Goal: Task Accomplishment & Management: Use online tool/utility

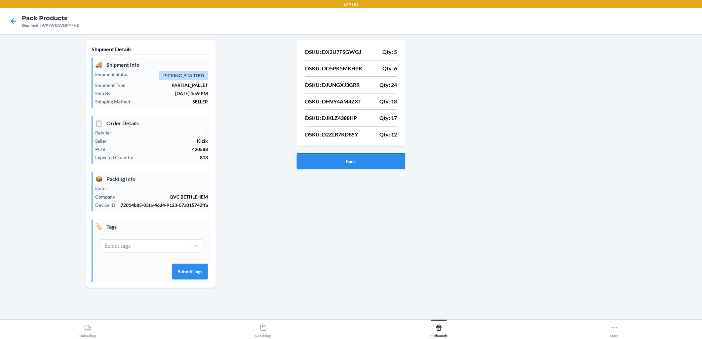
click at [305, 161] on button "Back" at bounding box center [351, 161] width 108 height 16
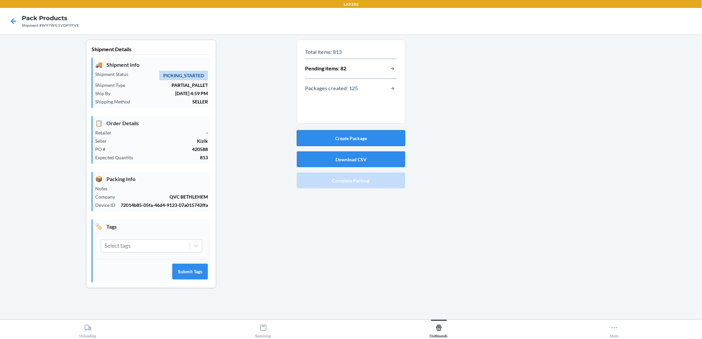
click at [383, 139] on button "Create Package" at bounding box center [351, 138] width 108 height 16
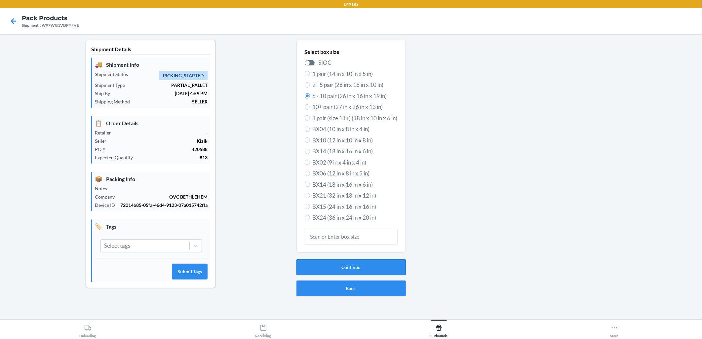
click at [364, 268] on button "Continue" at bounding box center [350, 267] width 109 height 16
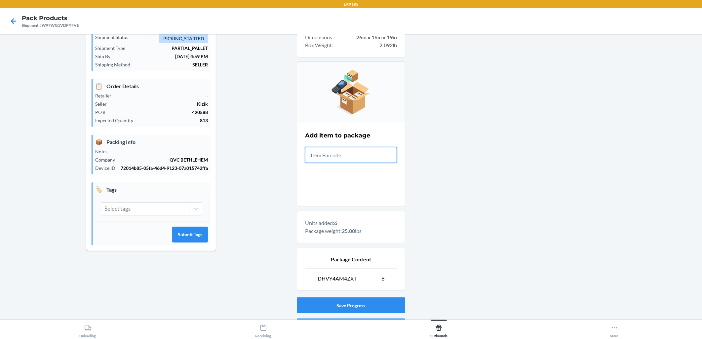
scroll to position [75, 0]
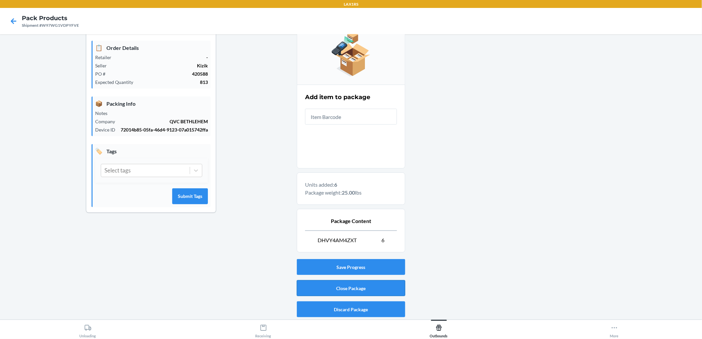
click at [391, 286] on button "Close Package" at bounding box center [351, 288] width 108 height 16
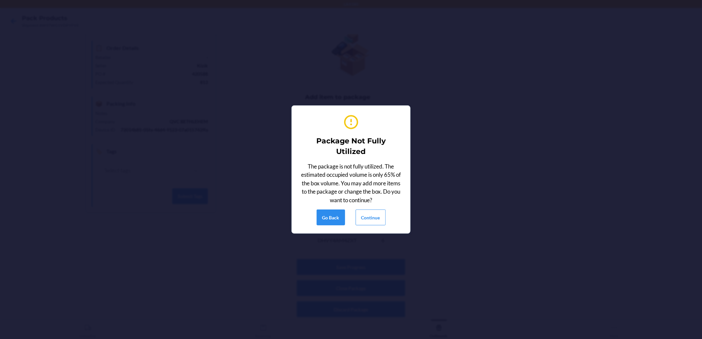
click at [368, 227] on div "Package Not Fully Utilized The package is not fully utilized. The estimated occ…" at bounding box center [351, 169] width 102 height 117
click at [370, 219] on button "Continue" at bounding box center [370, 217] width 30 height 16
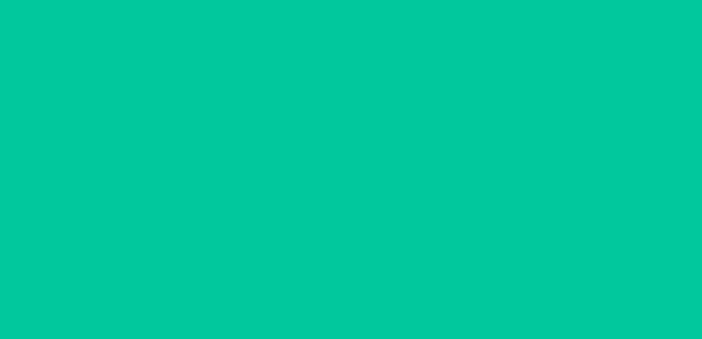
scroll to position [0, 0]
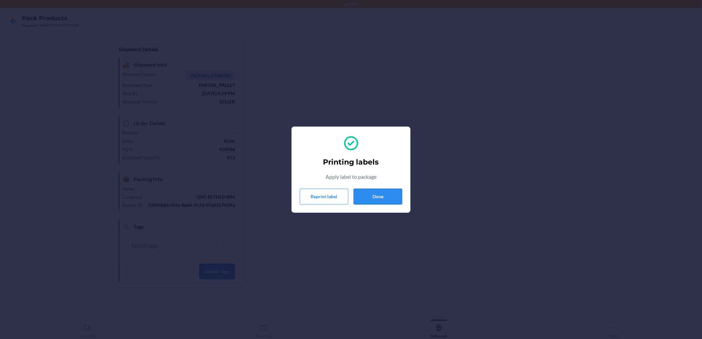
click at [386, 196] on button "Done" at bounding box center [377, 197] width 49 height 16
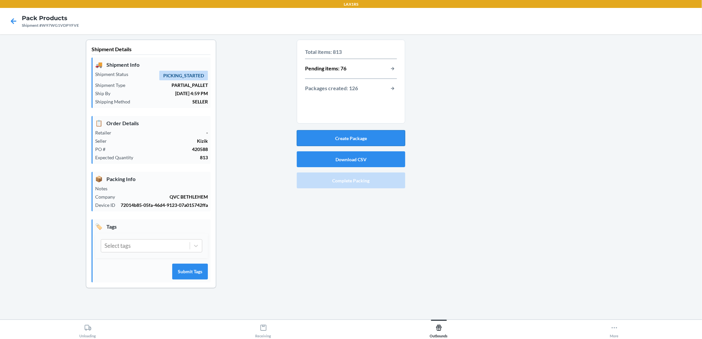
click at [355, 134] on button "Create Package" at bounding box center [351, 138] width 108 height 16
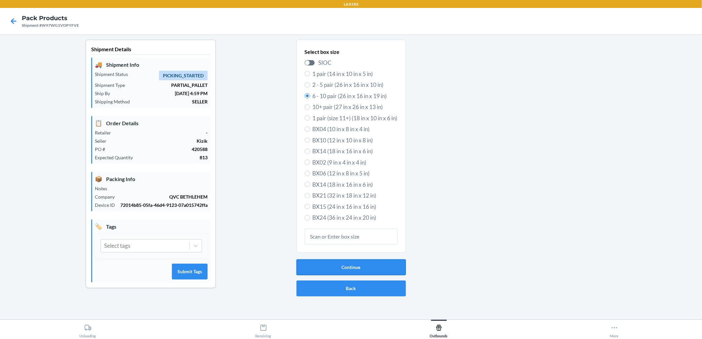
click at [368, 263] on button "Continue" at bounding box center [350, 267] width 109 height 16
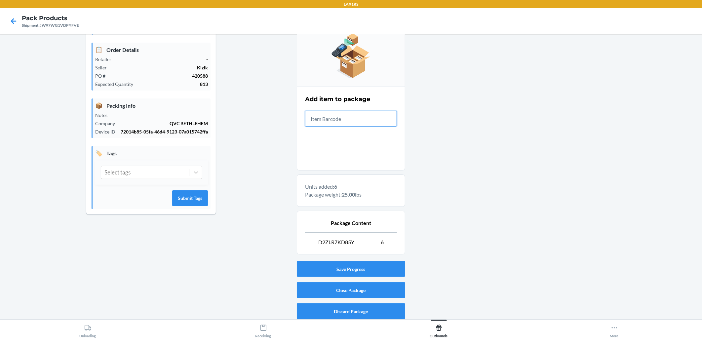
scroll to position [75, 0]
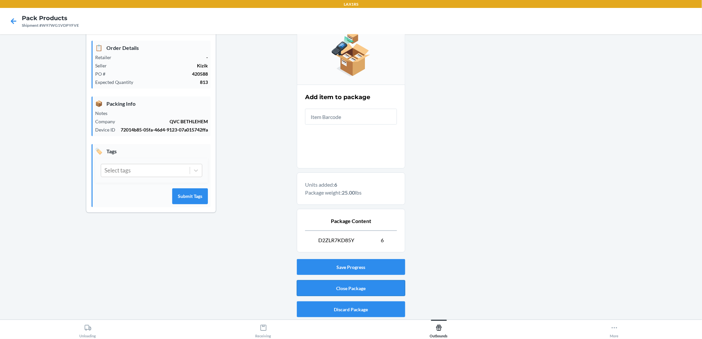
click at [381, 288] on button "Close Package" at bounding box center [351, 288] width 108 height 16
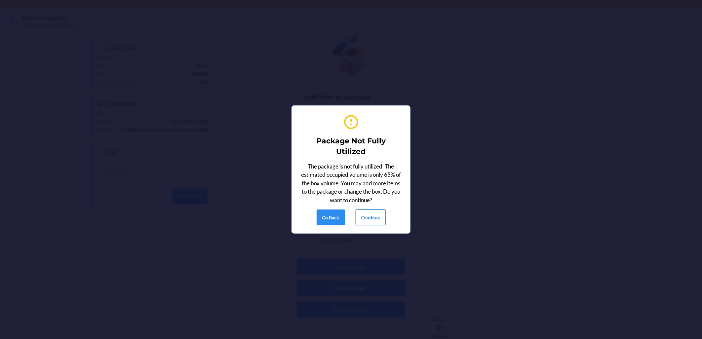
click at [372, 220] on button "Continue" at bounding box center [370, 217] width 30 height 16
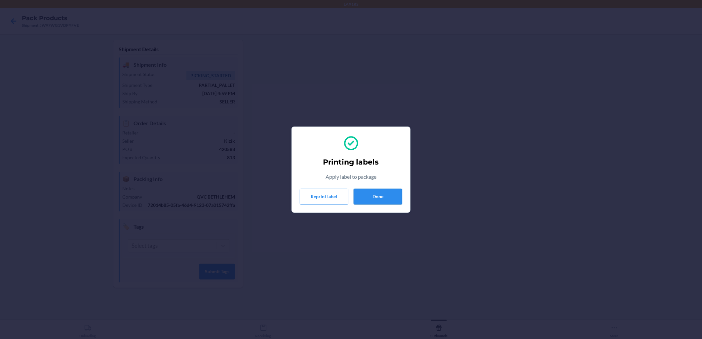
click at [384, 192] on button "Done" at bounding box center [377, 197] width 49 height 16
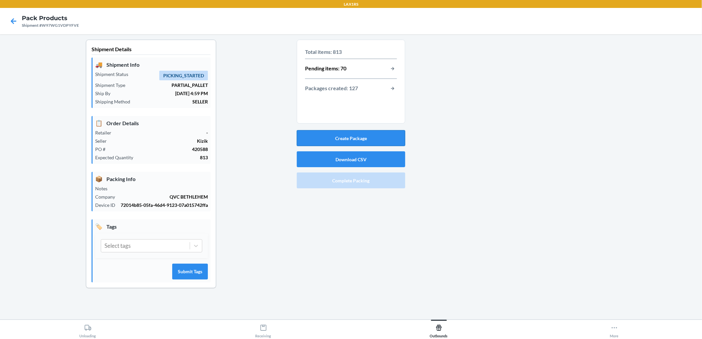
click at [347, 132] on button "Create Package" at bounding box center [351, 138] width 108 height 16
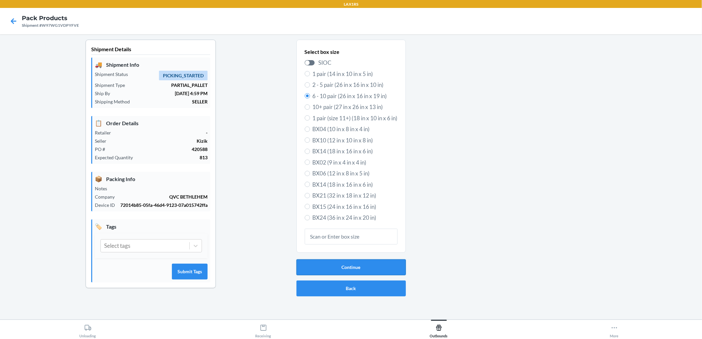
click at [349, 268] on button "Continue" at bounding box center [350, 267] width 109 height 16
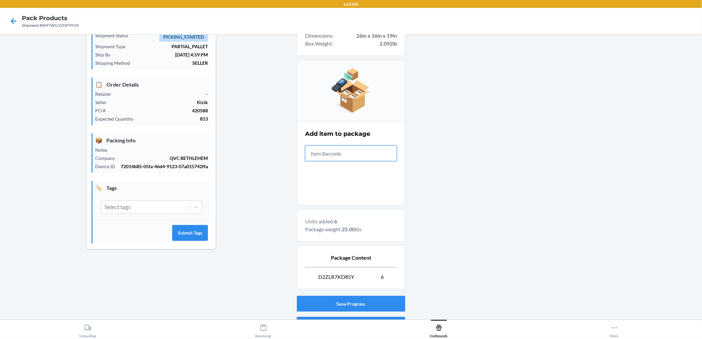
scroll to position [75, 0]
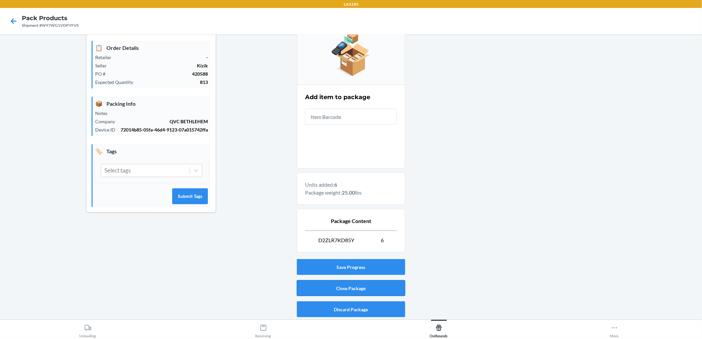
click at [375, 288] on button "Close Package" at bounding box center [351, 288] width 108 height 16
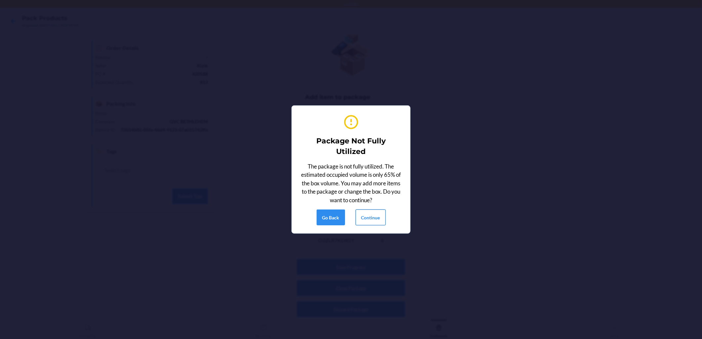
click at [370, 212] on button "Continue" at bounding box center [370, 217] width 30 height 16
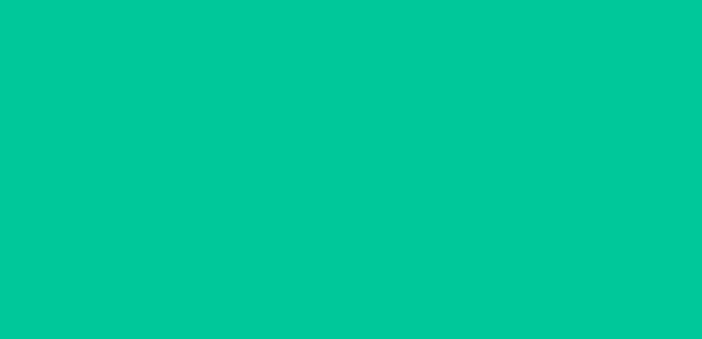
scroll to position [0, 0]
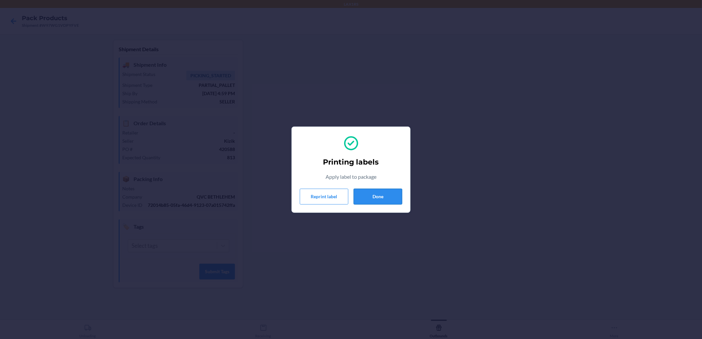
click at [390, 201] on button "Done" at bounding box center [377, 197] width 49 height 16
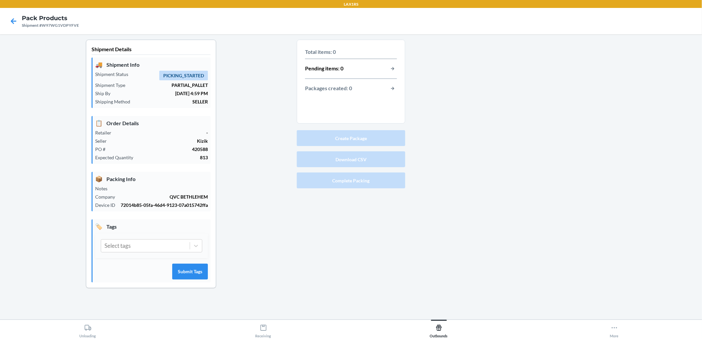
click at [388, 196] on div "Total items: 0 Pending items: 0 Packages created: 0 Create Package Download CSV…" at bounding box center [351, 169] width 108 height 259
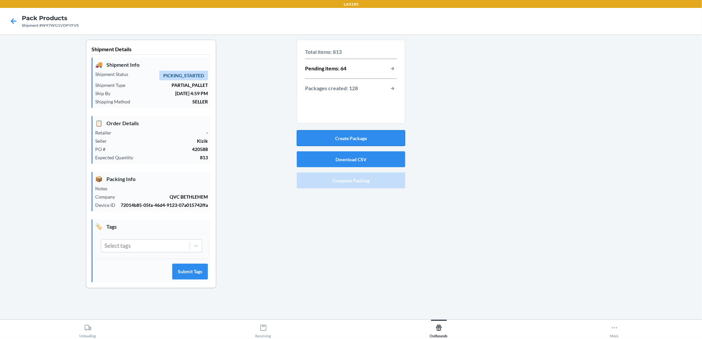
click at [392, 131] on button "Create Package" at bounding box center [351, 138] width 108 height 16
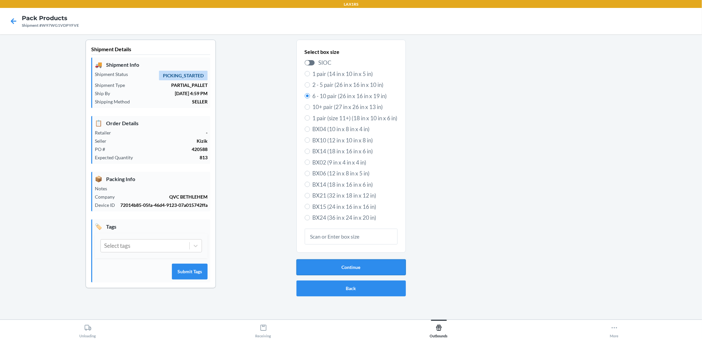
click at [370, 272] on button "Continue" at bounding box center [350, 267] width 109 height 16
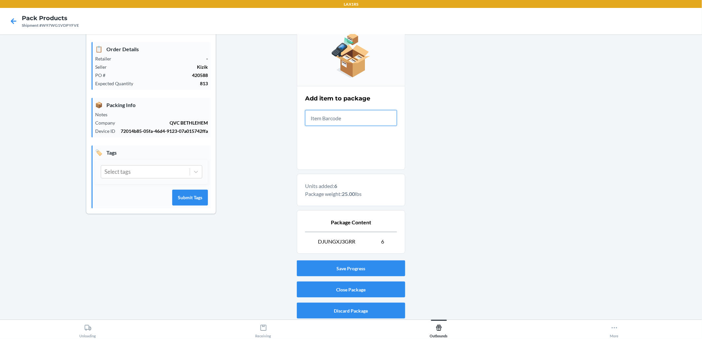
scroll to position [75, 0]
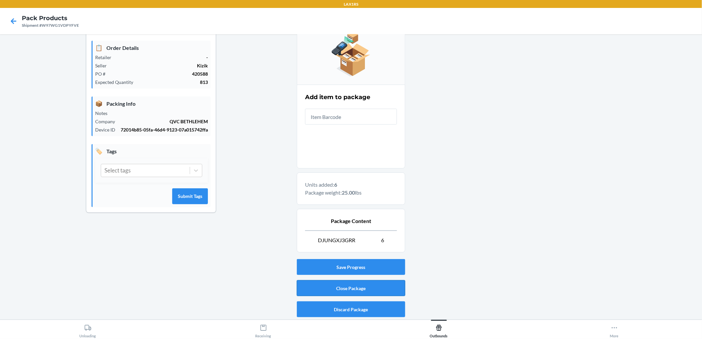
click at [382, 290] on button "Close Package" at bounding box center [351, 288] width 108 height 16
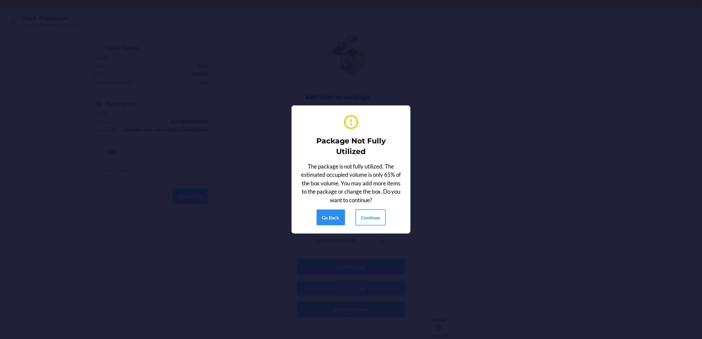
click at [373, 215] on button "Continue" at bounding box center [370, 217] width 30 height 16
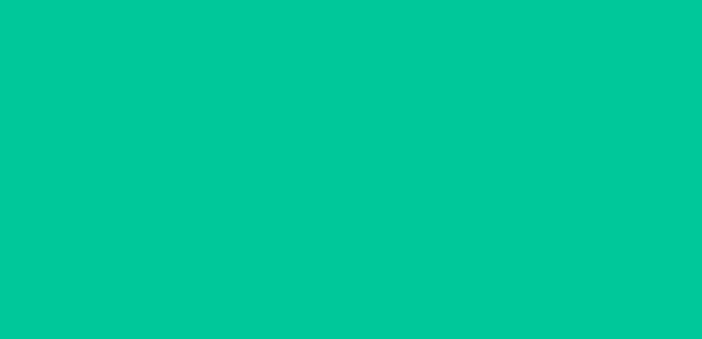
scroll to position [0, 0]
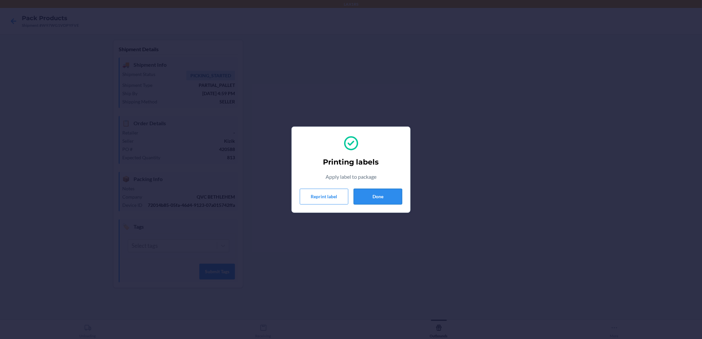
click at [368, 200] on button "Done" at bounding box center [377, 197] width 49 height 16
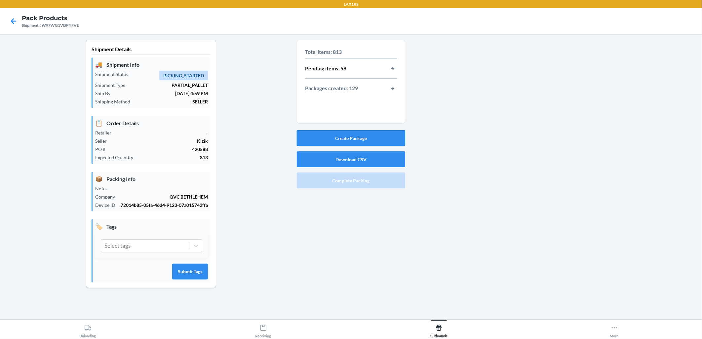
click at [376, 138] on button "Create Package" at bounding box center [351, 138] width 108 height 16
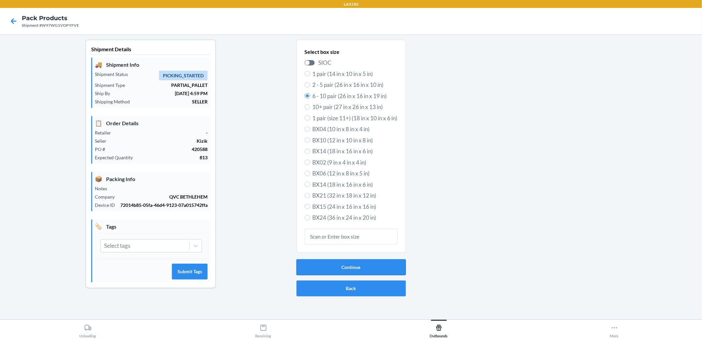
click at [367, 268] on button "Continue" at bounding box center [350, 267] width 109 height 16
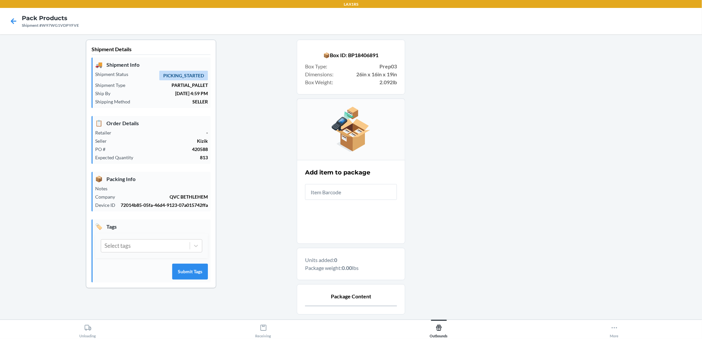
scroll to position [37, 0]
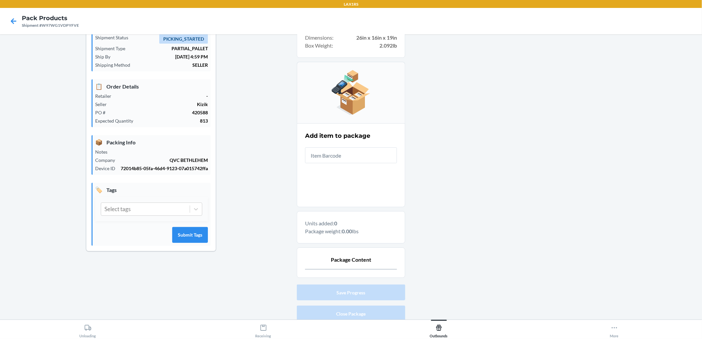
click at [361, 157] on input "text" at bounding box center [351, 155] width 92 height 16
click at [375, 156] on input "text" at bounding box center [351, 155] width 92 height 16
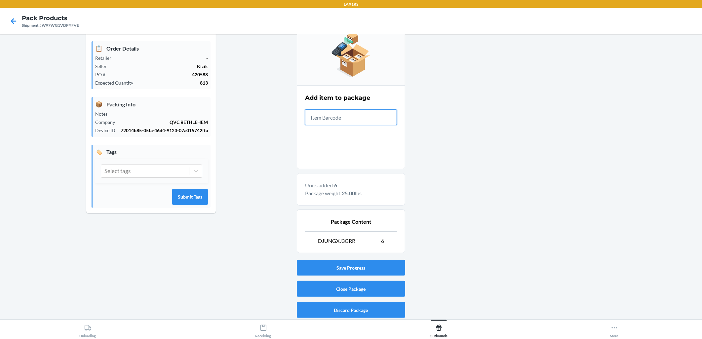
scroll to position [75, 0]
click at [389, 286] on button "Close Package" at bounding box center [351, 288] width 108 height 16
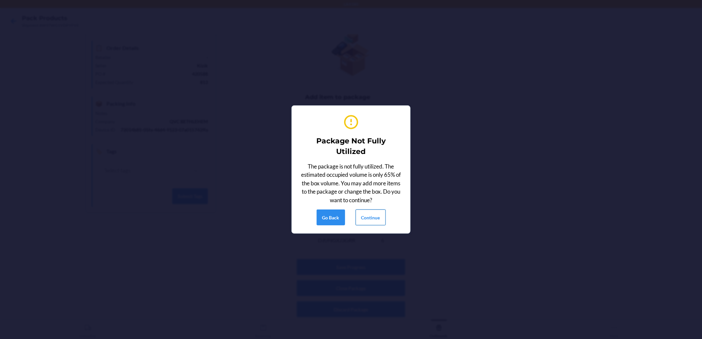
click at [373, 214] on button "Continue" at bounding box center [370, 217] width 30 height 16
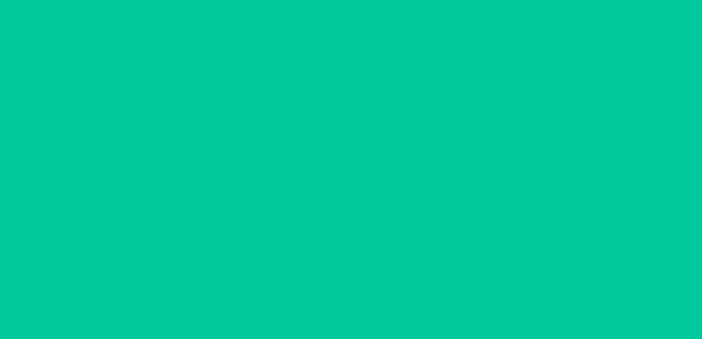
scroll to position [0, 0]
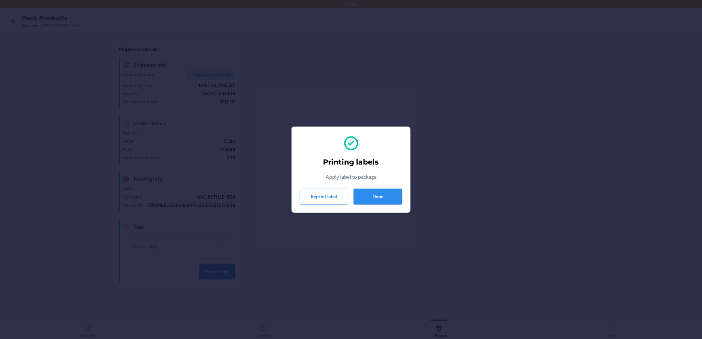
click at [393, 195] on button "Done" at bounding box center [377, 197] width 49 height 16
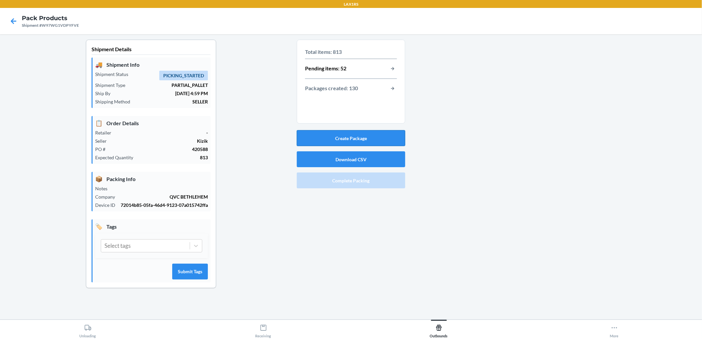
click at [367, 140] on button "Create Package" at bounding box center [351, 138] width 108 height 16
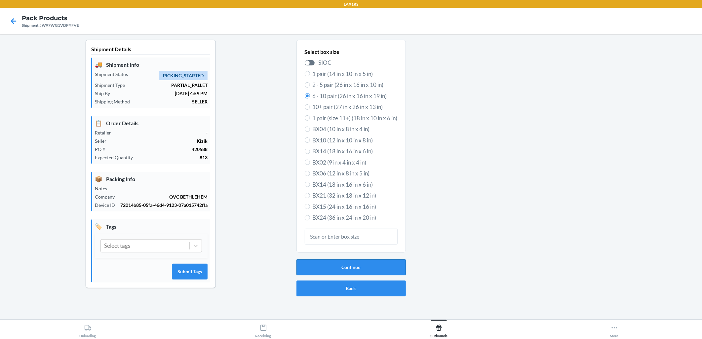
click at [361, 263] on button "Continue" at bounding box center [350, 267] width 109 height 16
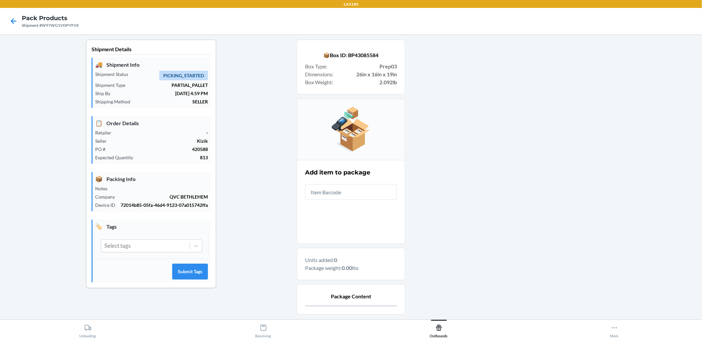
click at [354, 198] on input "text" at bounding box center [351, 192] width 92 height 16
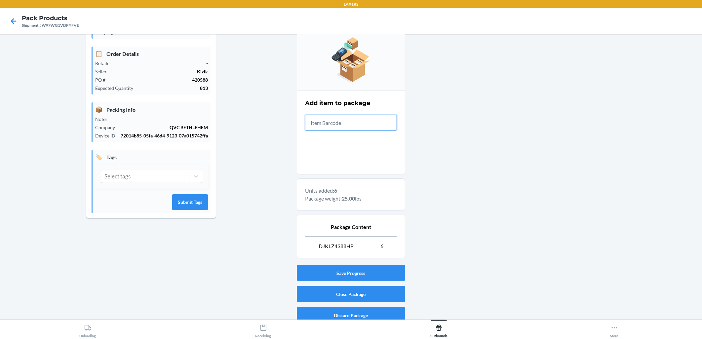
scroll to position [75, 0]
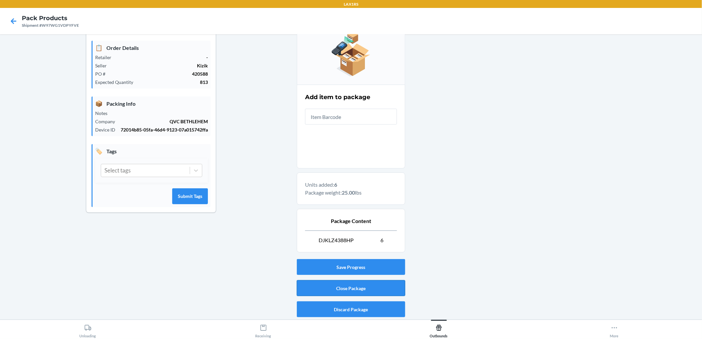
click at [328, 286] on button "Close Package" at bounding box center [351, 288] width 108 height 16
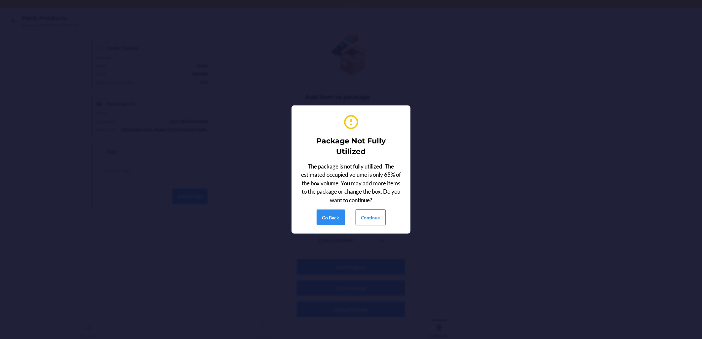
click at [368, 214] on button "Continue" at bounding box center [370, 217] width 30 height 16
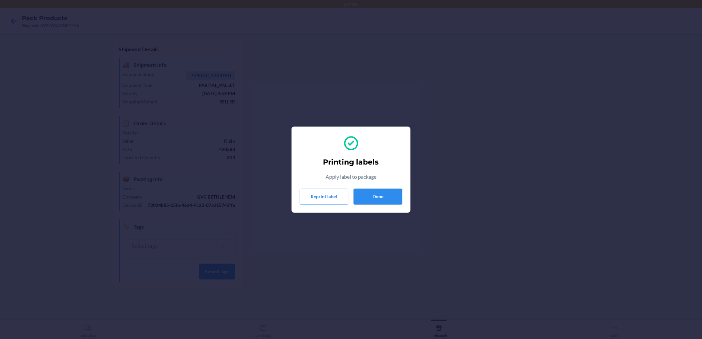
click at [377, 196] on button "Done" at bounding box center [377, 197] width 49 height 16
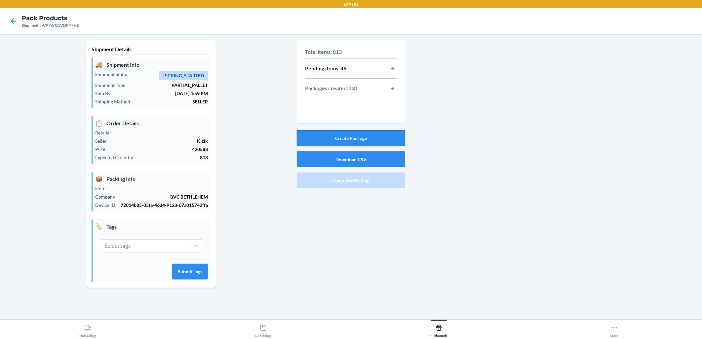
click at [362, 134] on button "Create Package" at bounding box center [351, 138] width 108 height 16
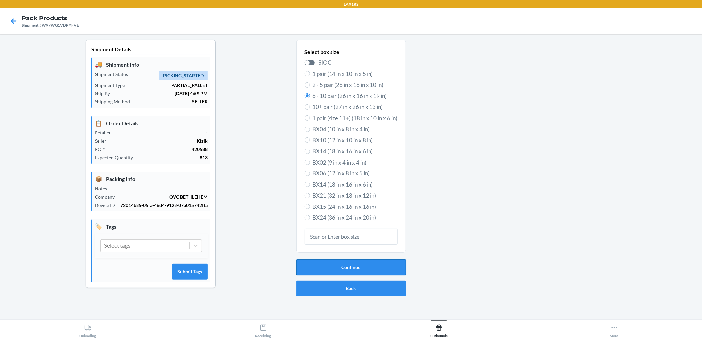
click at [378, 268] on button "Continue" at bounding box center [350, 267] width 109 height 16
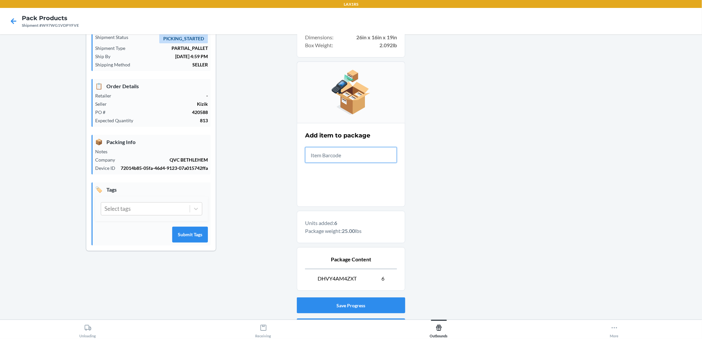
scroll to position [75, 0]
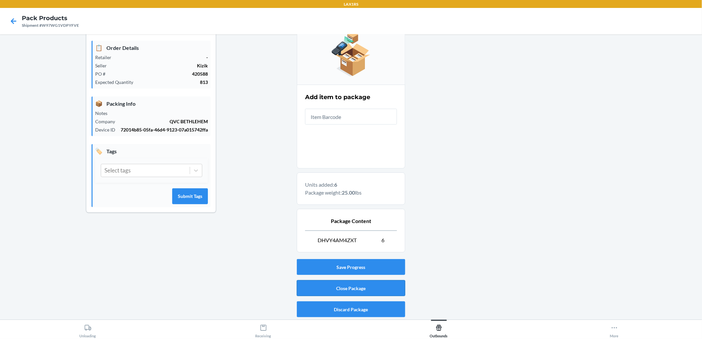
click at [384, 282] on button "Close Package" at bounding box center [351, 288] width 108 height 16
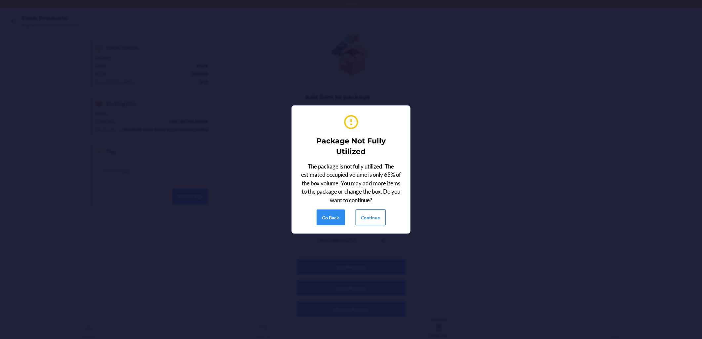
click at [382, 214] on button "Continue" at bounding box center [370, 217] width 30 height 16
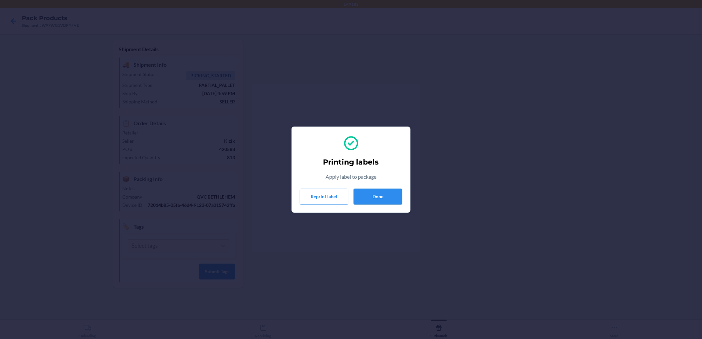
click at [377, 197] on button "Done" at bounding box center [377, 197] width 49 height 16
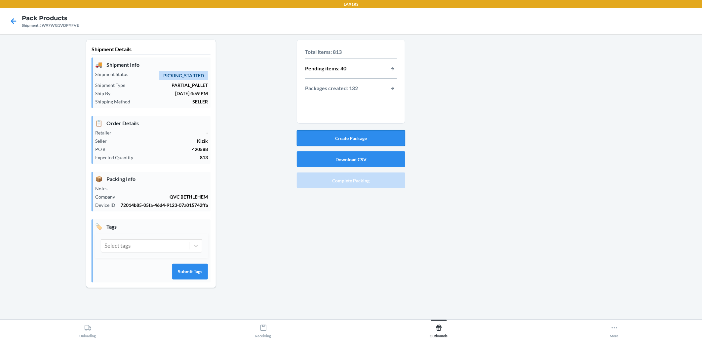
click at [378, 145] on button "Create Package" at bounding box center [351, 138] width 108 height 16
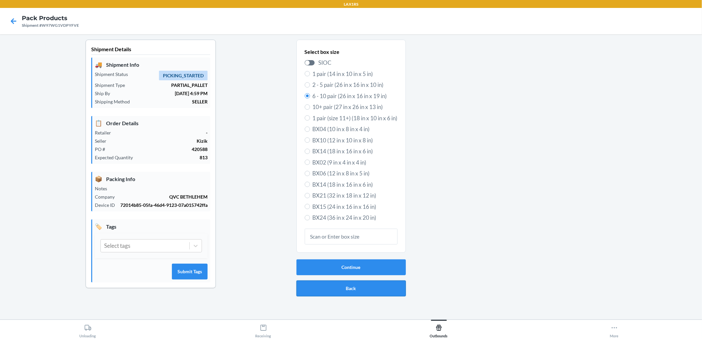
click at [377, 285] on button "Back" at bounding box center [350, 288] width 109 height 16
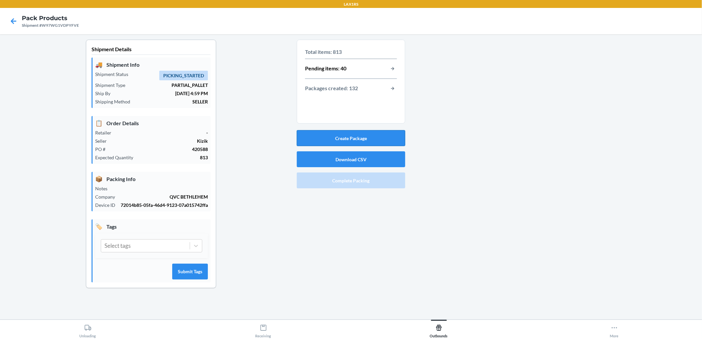
click at [381, 139] on button "Create Package" at bounding box center [351, 138] width 108 height 16
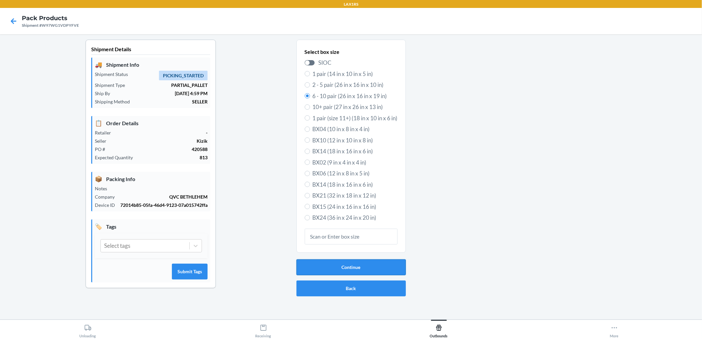
click at [372, 266] on button "Continue" at bounding box center [350, 267] width 109 height 16
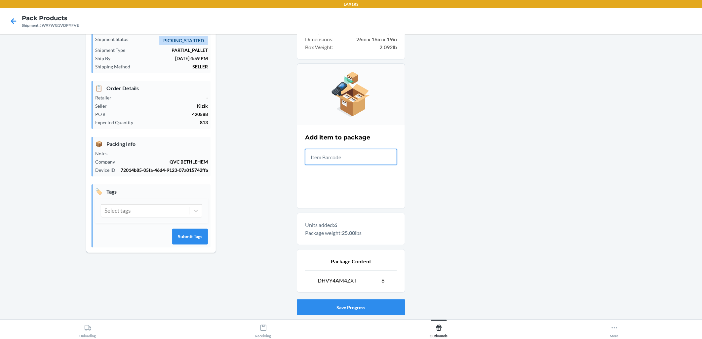
scroll to position [75, 0]
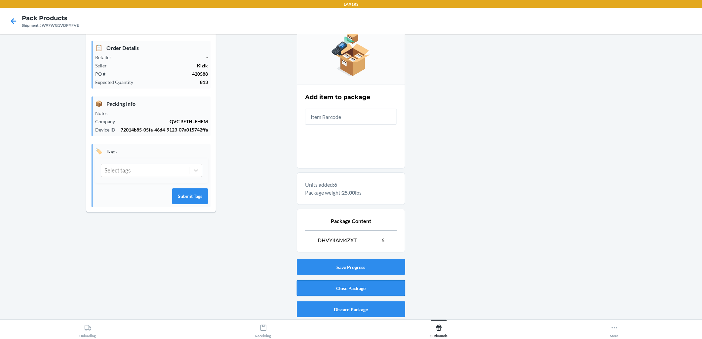
click at [362, 287] on button "Close Package" at bounding box center [351, 288] width 108 height 16
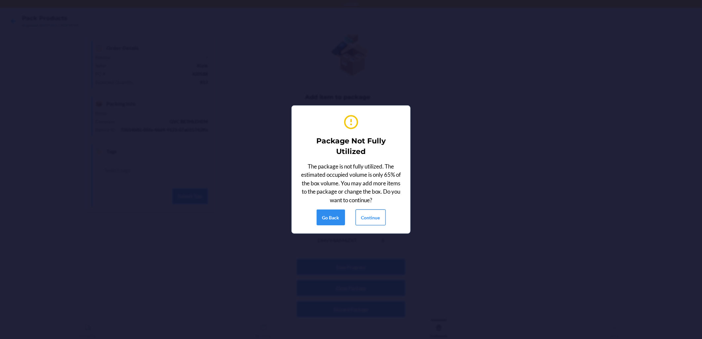
click at [376, 219] on button "Continue" at bounding box center [370, 217] width 30 height 16
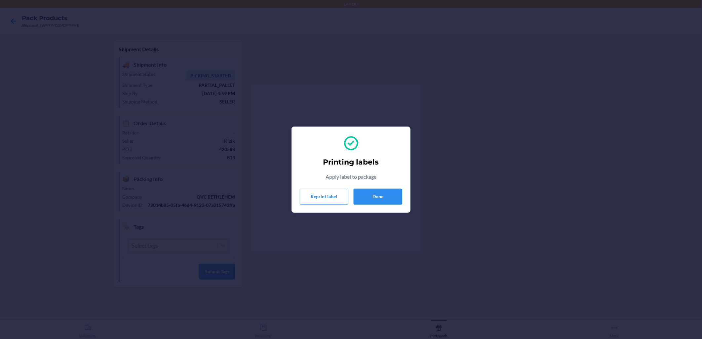
click at [391, 194] on button "Done" at bounding box center [377, 197] width 49 height 16
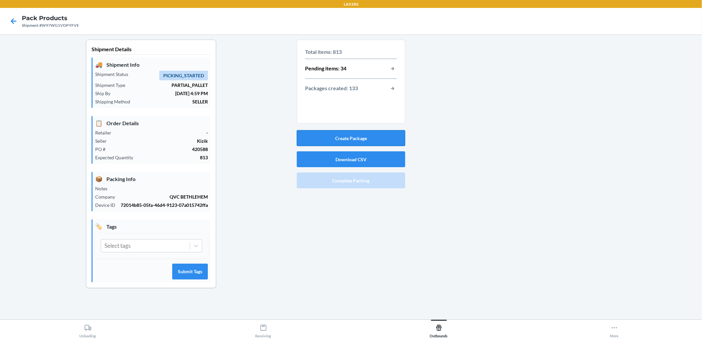
click at [327, 136] on button "Create Package" at bounding box center [351, 138] width 108 height 16
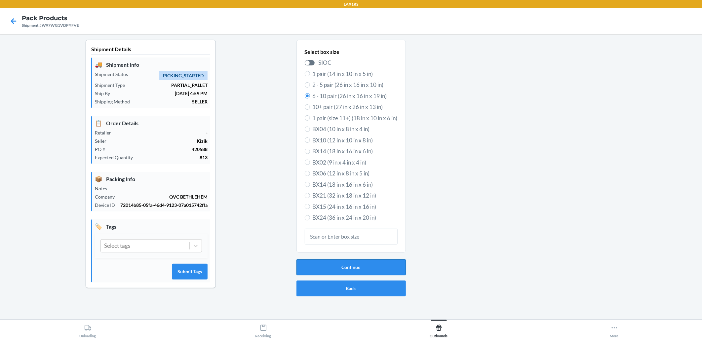
click at [375, 268] on button "Continue" at bounding box center [350, 267] width 109 height 16
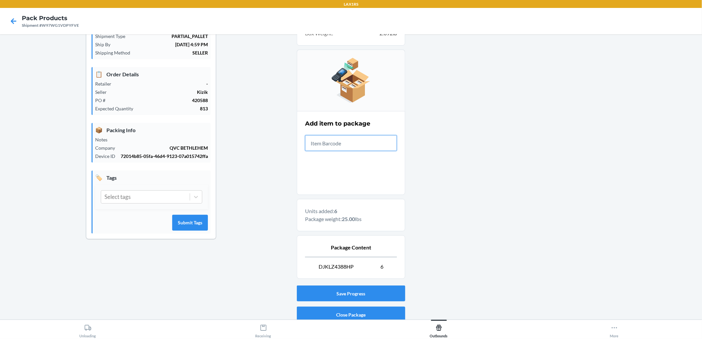
scroll to position [75, 0]
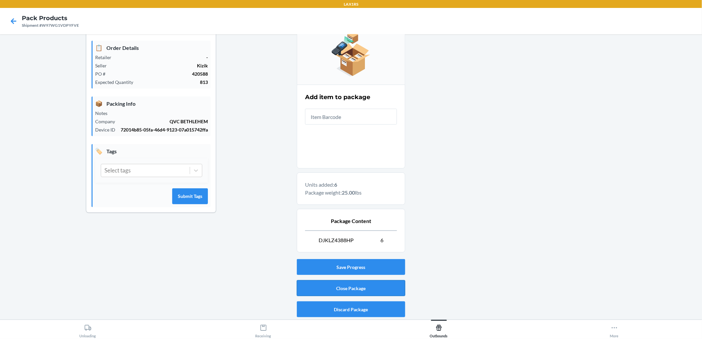
click at [345, 289] on button "Close Package" at bounding box center [351, 288] width 108 height 16
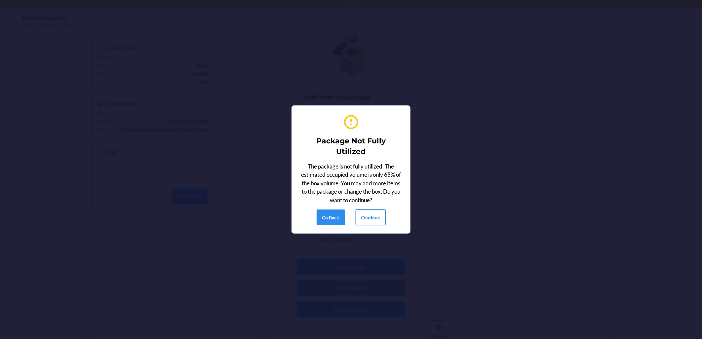
click at [373, 215] on button "Continue" at bounding box center [370, 217] width 30 height 16
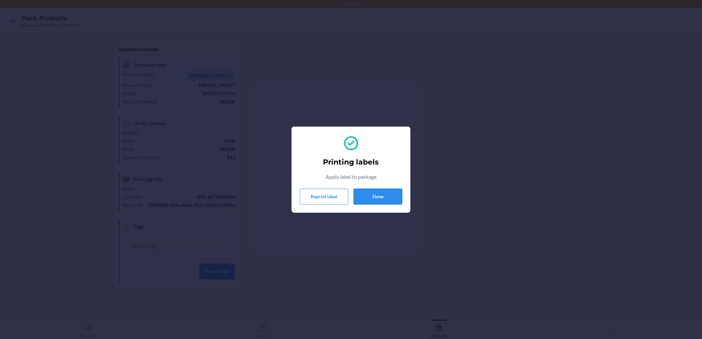
click at [379, 196] on button "Done" at bounding box center [377, 197] width 49 height 16
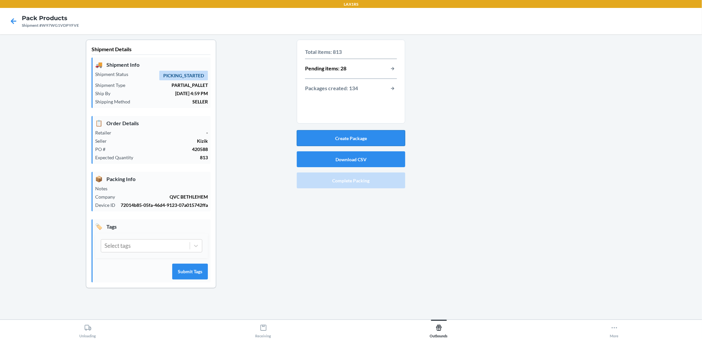
click at [365, 139] on button "Create Package" at bounding box center [351, 138] width 108 height 16
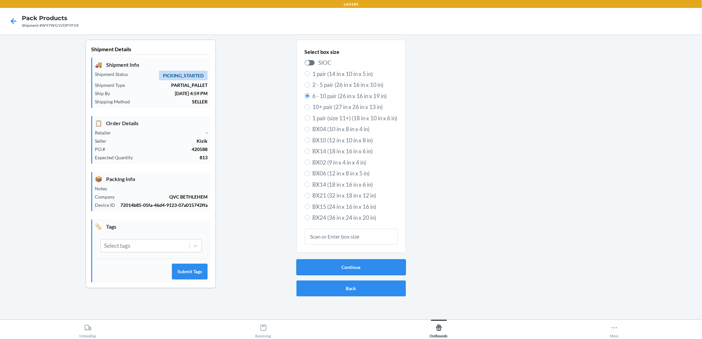
click at [375, 269] on button "Continue" at bounding box center [350, 267] width 109 height 16
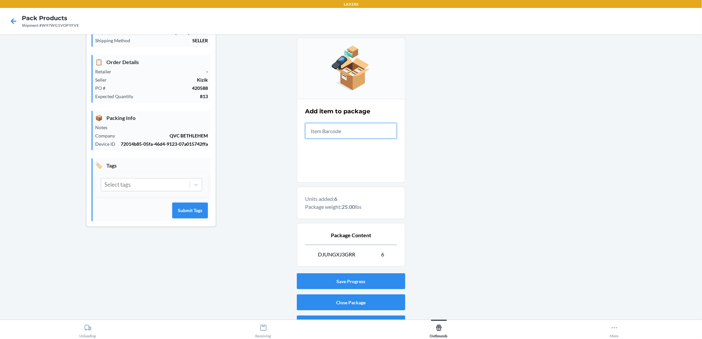
scroll to position [75, 0]
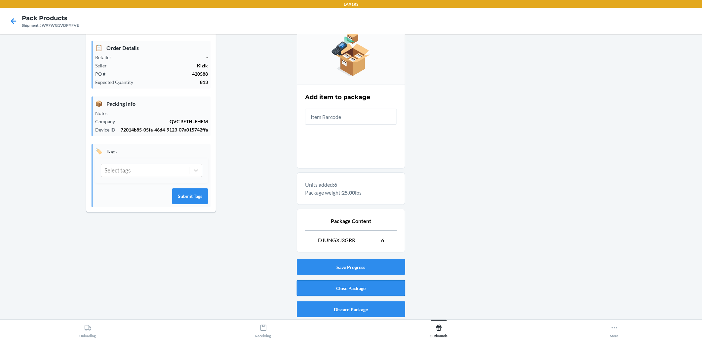
click at [385, 290] on button "Close Package" at bounding box center [351, 288] width 108 height 16
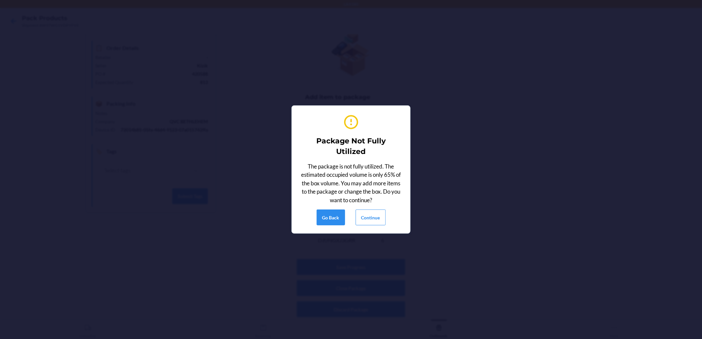
click at [375, 209] on div "Package Not Fully Utilized The package is not fully utilized. The estimated occ…" at bounding box center [351, 169] width 102 height 117
click at [374, 212] on button "Continue" at bounding box center [370, 217] width 30 height 16
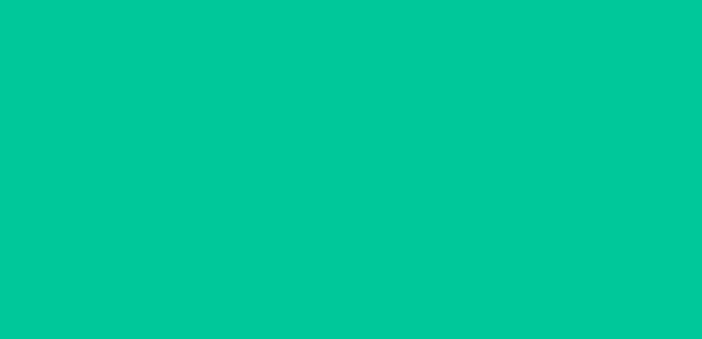
scroll to position [0, 0]
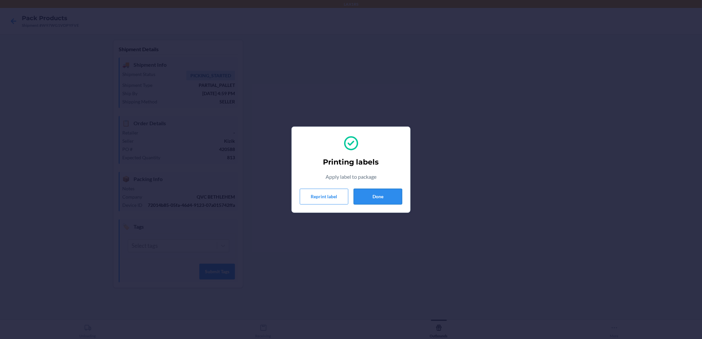
click at [389, 197] on button "Done" at bounding box center [377, 197] width 49 height 16
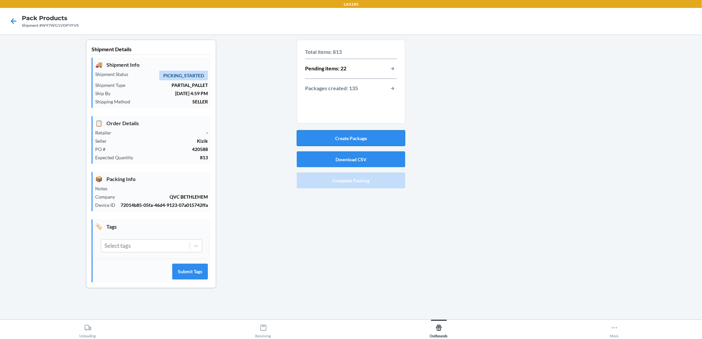
click at [396, 140] on button "Create Package" at bounding box center [351, 138] width 108 height 16
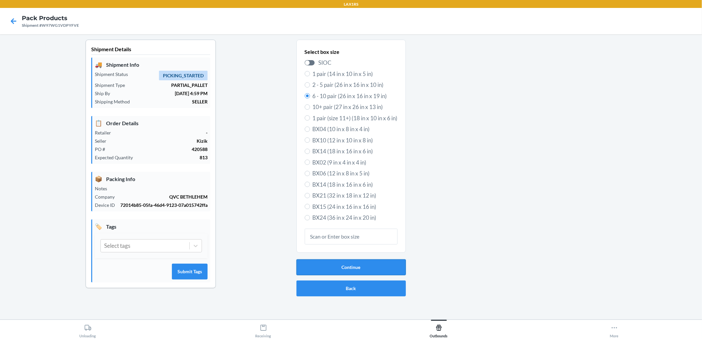
click at [349, 269] on button "Continue" at bounding box center [350, 267] width 109 height 16
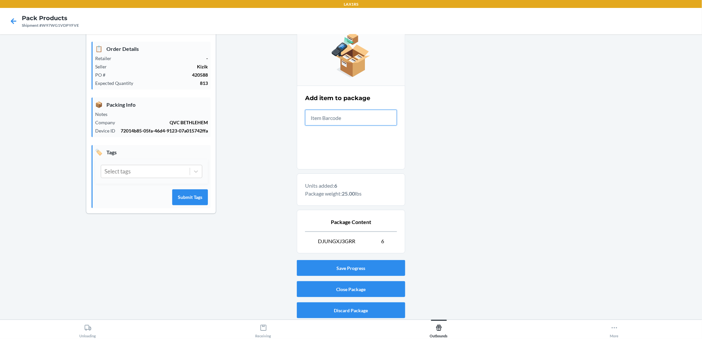
scroll to position [75, 0]
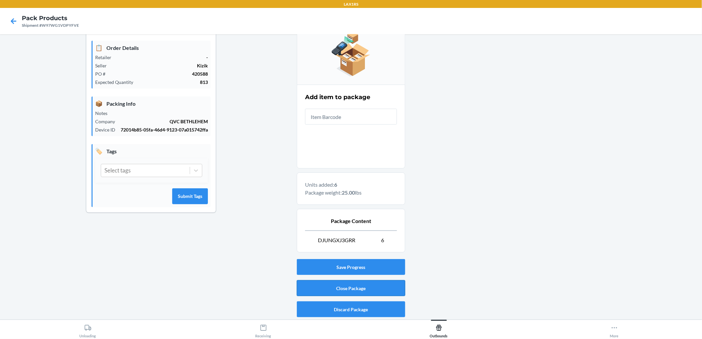
click at [370, 292] on button "Close Package" at bounding box center [351, 288] width 108 height 16
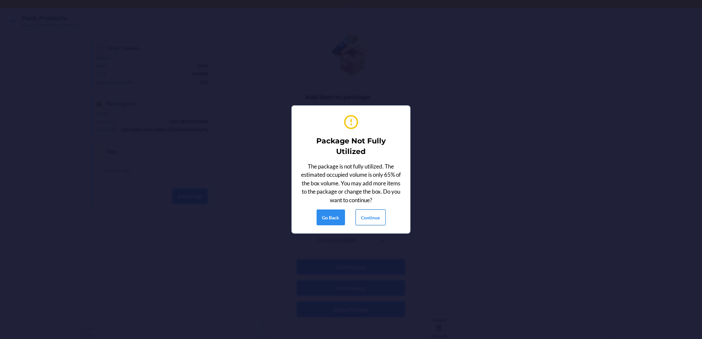
click at [375, 222] on button "Continue" at bounding box center [370, 217] width 30 height 16
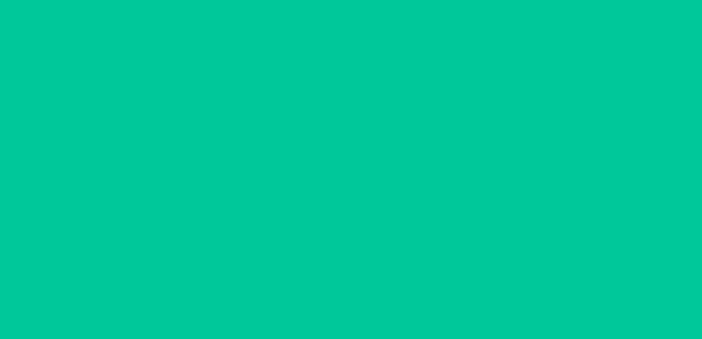
scroll to position [0, 0]
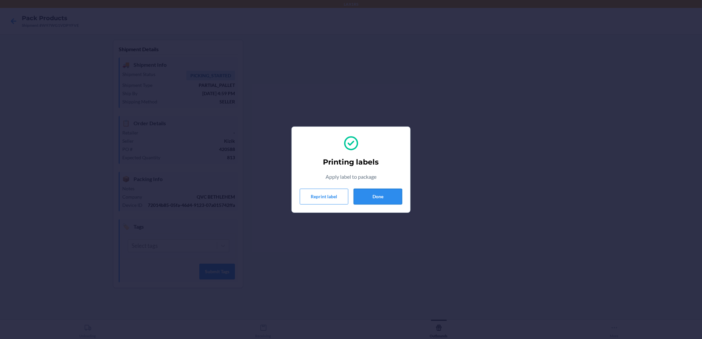
click at [373, 192] on button "Done" at bounding box center [377, 197] width 49 height 16
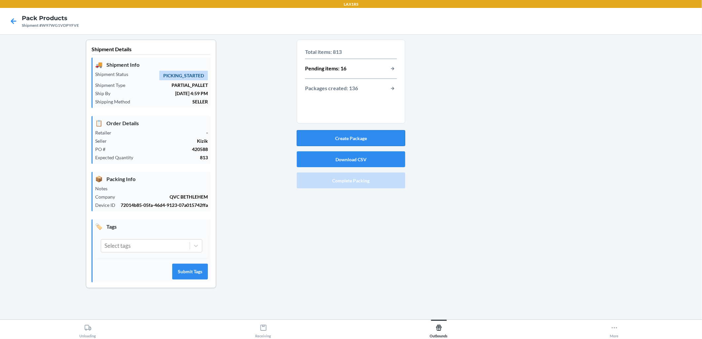
click at [388, 136] on button "Create Package" at bounding box center [351, 138] width 108 height 16
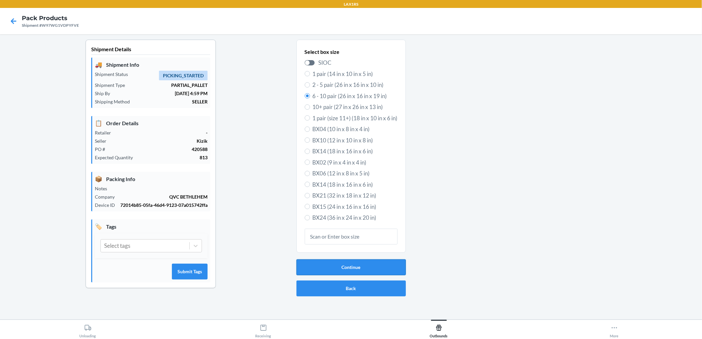
click at [373, 264] on button "Continue" at bounding box center [350, 267] width 109 height 16
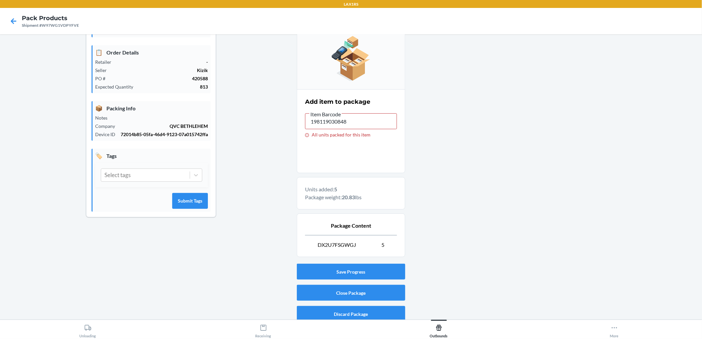
scroll to position [75, 0]
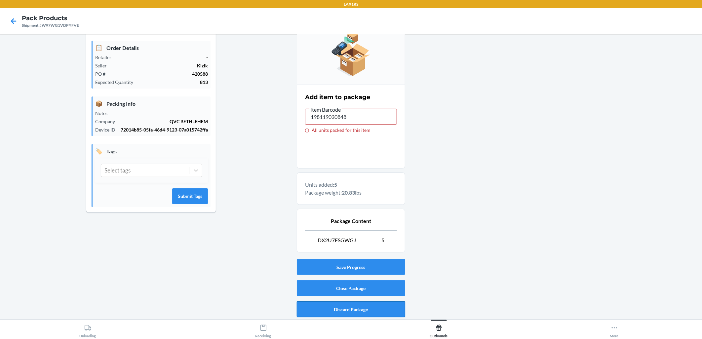
click at [384, 308] on button "Discard Package" at bounding box center [351, 309] width 108 height 16
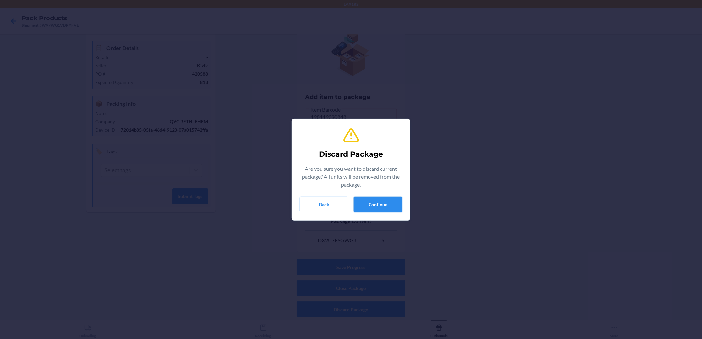
click at [380, 201] on button "Continue" at bounding box center [377, 205] width 49 height 16
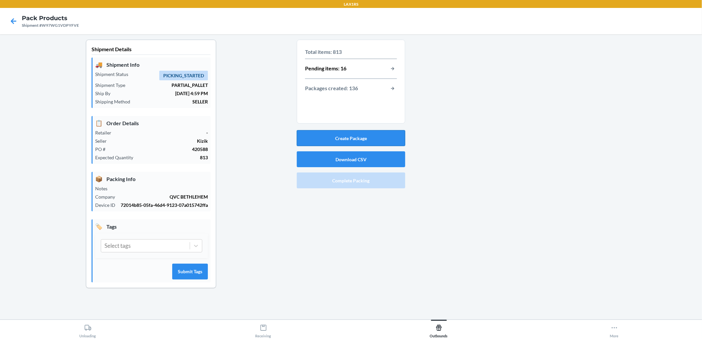
click at [381, 137] on button "Create Package" at bounding box center [351, 138] width 108 height 16
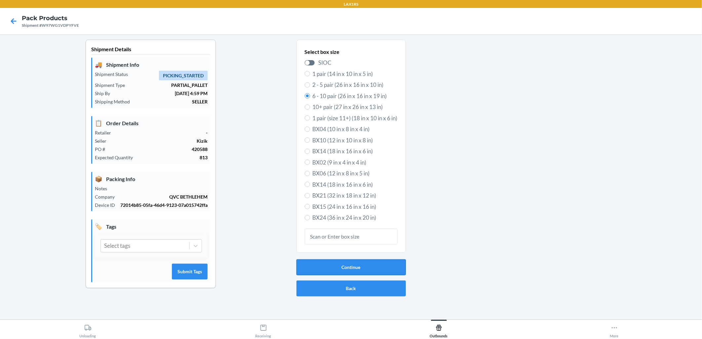
click at [369, 269] on button "Continue" at bounding box center [350, 267] width 109 height 16
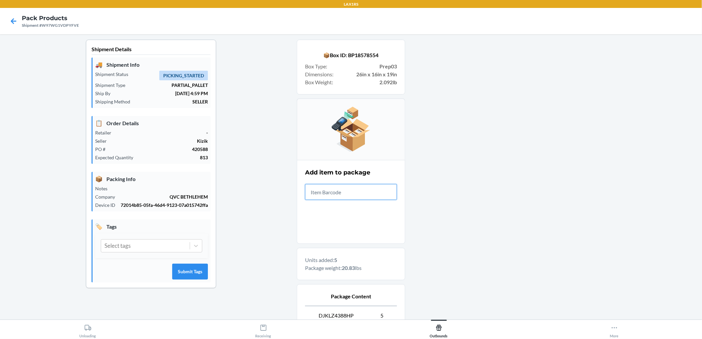
scroll to position [75, 0]
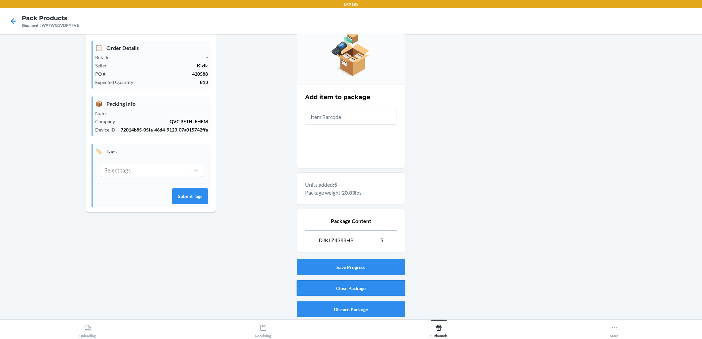
click at [369, 287] on button "Close Package" at bounding box center [351, 288] width 108 height 16
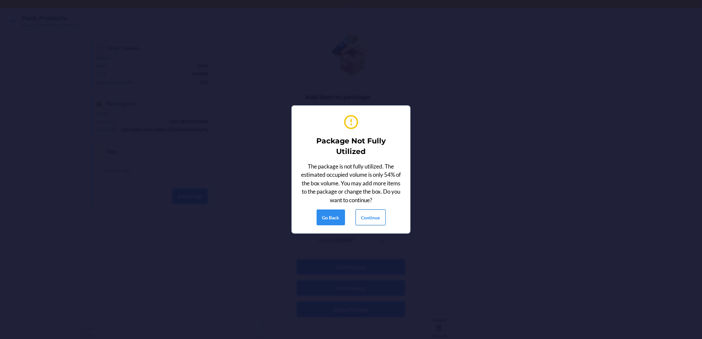
click at [370, 211] on button "Continue" at bounding box center [370, 217] width 30 height 16
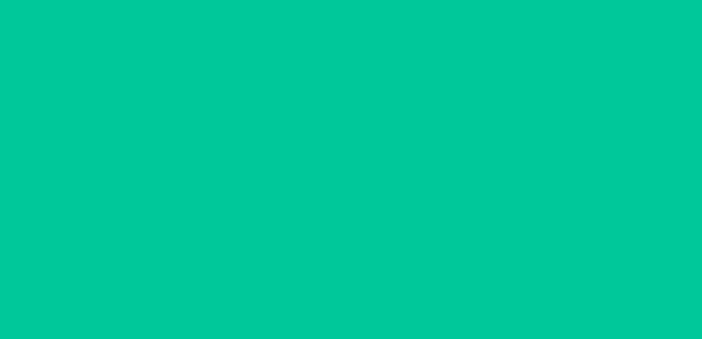
scroll to position [0, 0]
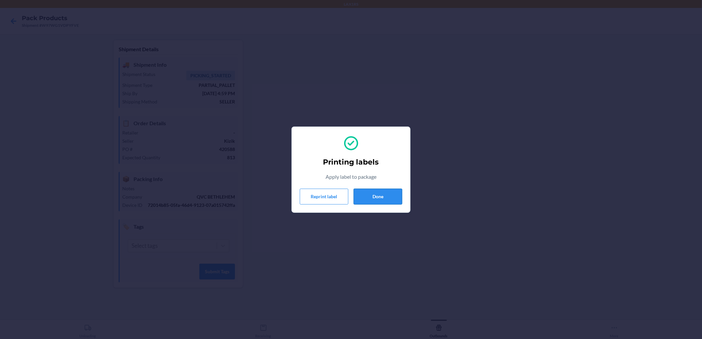
click at [376, 197] on button "Done" at bounding box center [377, 197] width 49 height 16
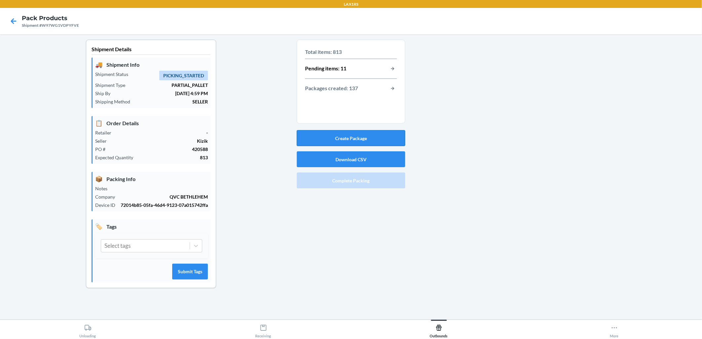
click at [371, 142] on button "Create Package" at bounding box center [351, 138] width 108 height 16
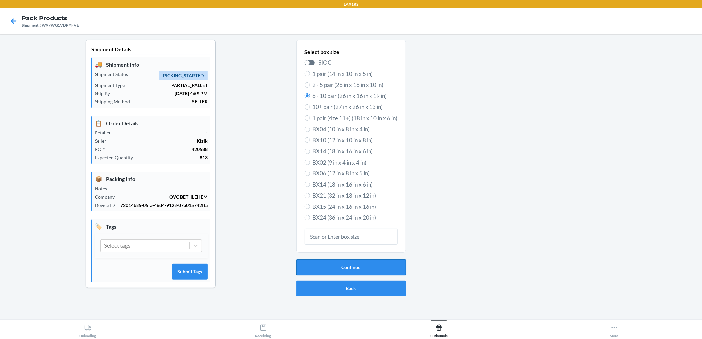
click at [361, 267] on button "Continue" at bounding box center [350, 267] width 109 height 16
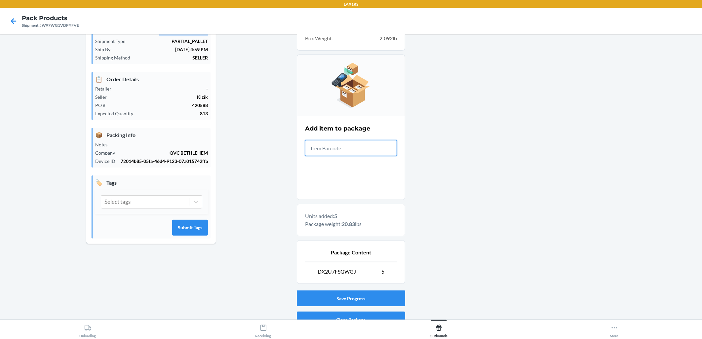
scroll to position [75, 0]
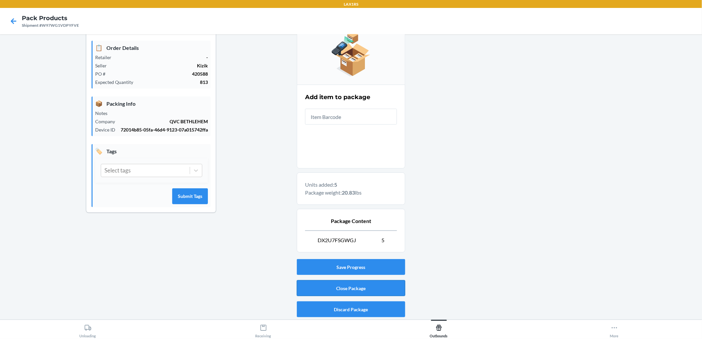
click at [353, 287] on button "Close Package" at bounding box center [351, 288] width 108 height 16
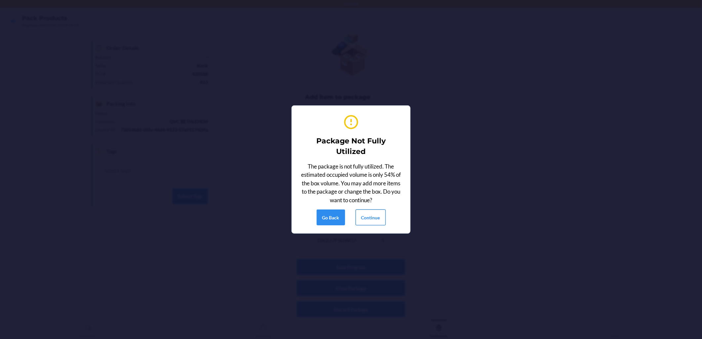
click at [373, 219] on button "Continue" at bounding box center [370, 217] width 30 height 16
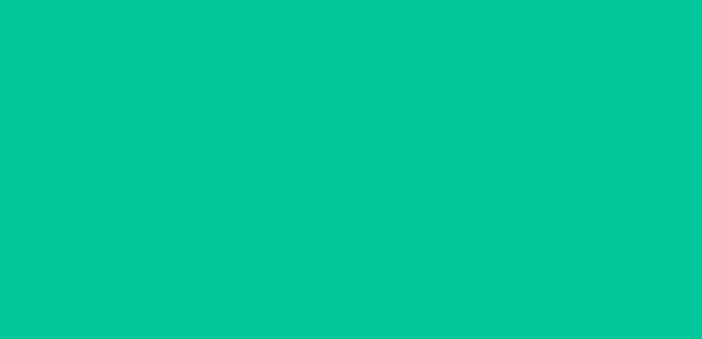
scroll to position [0, 0]
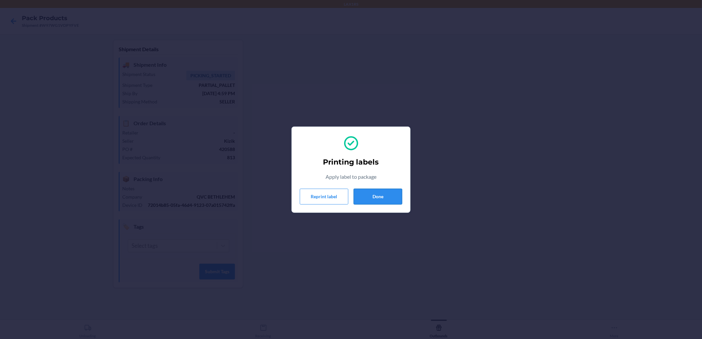
click at [395, 194] on button "Done" at bounding box center [377, 197] width 49 height 16
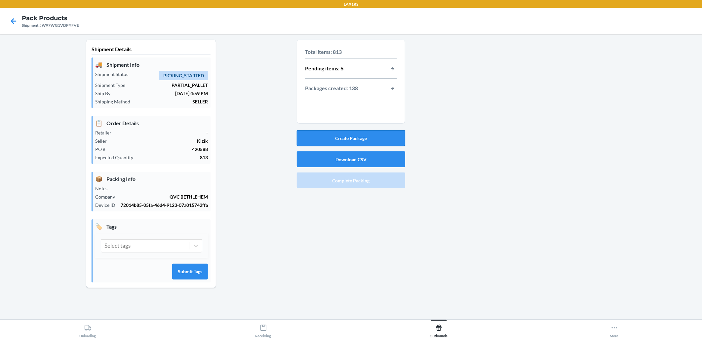
click at [359, 136] on button "Create Package" at bounding box center [351, 138] width 108 height 16
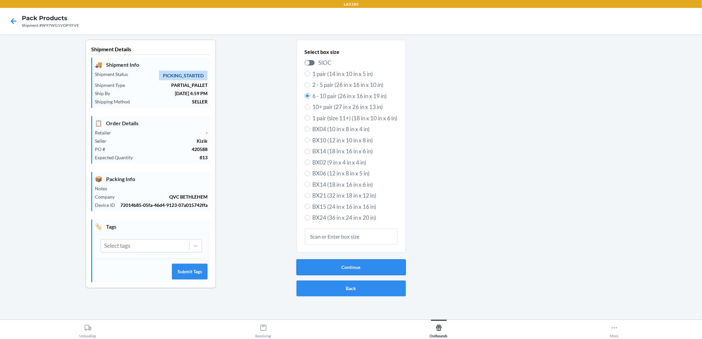
click at [345, 266] on button "Continue" at bounding box center [350, 267] width 109 height 16
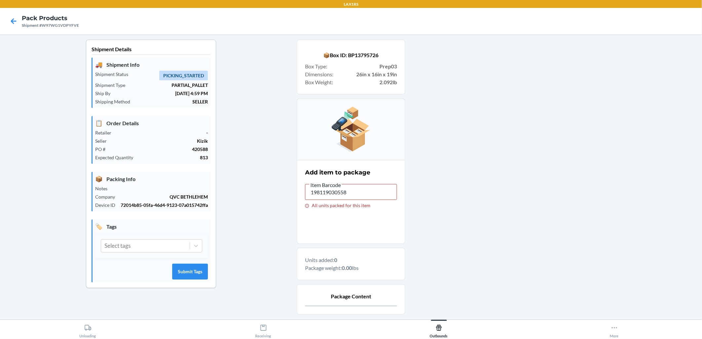
scroll to position [62, 0]
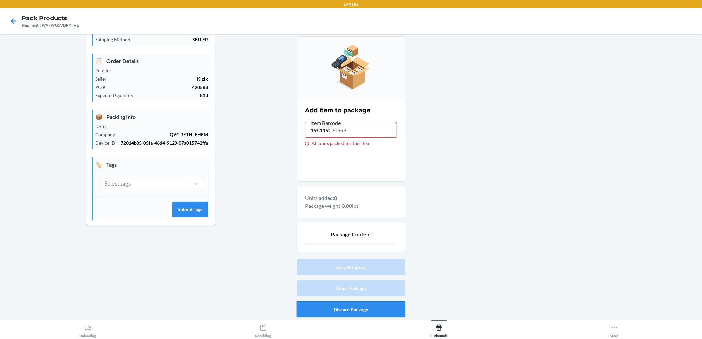
click at [354, 306] on button "Discard Package" at bounding box center [351, 309] width 108 height 16
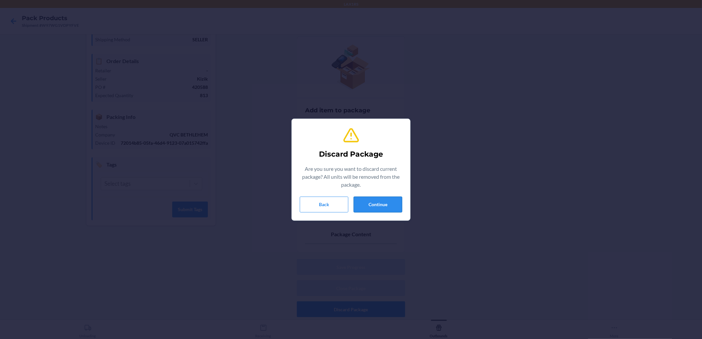
click at [390, 204] on button "Continue" at bounding box center [377, 205] width 49 height 16
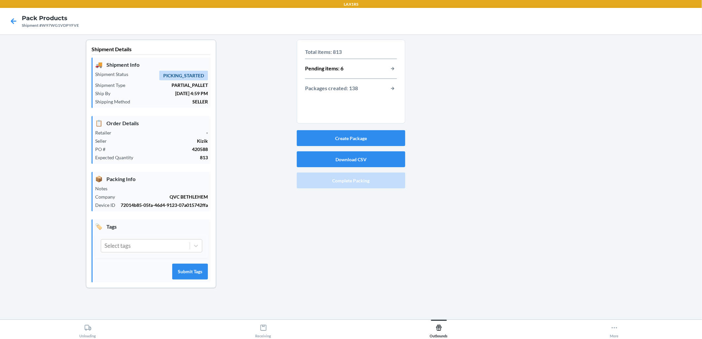
click at [391, 64] on div "Total items: 813 Pending items: 6 Packages created: 138" at bounding box center [351, 70] width 92 height 50
click at [392, 68] on button "button-view-pending-items" at bounding box center [392, 68] width 9 height 9
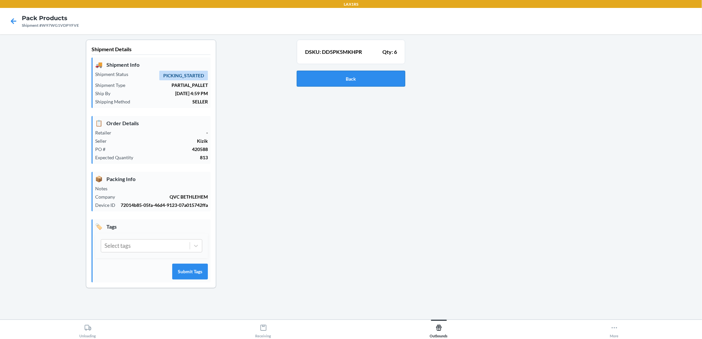
click at [372, 75] on button "Back" at bounding box center [351, 79] width 108 height 16
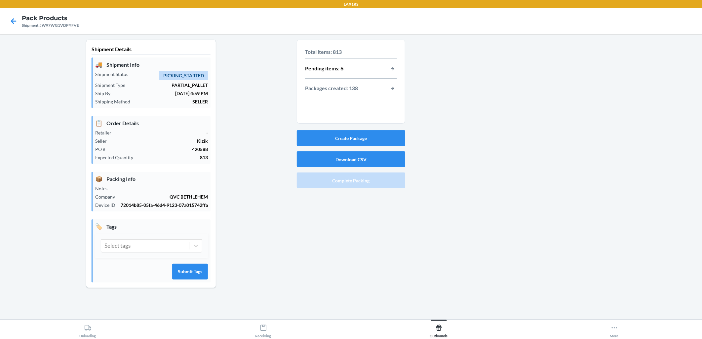
drag, startPoint x: 382, startPoint y: 89, endPoint x: 385, endPoint y: 88, distance: 3.4
click at [384, 88] on div "Packages created: 138" at bounding box center [351, 88] width 92 height 9
click at [395, 88] on button "button-view-packages-created" at bounding box center [392, 88] width 9 height 9
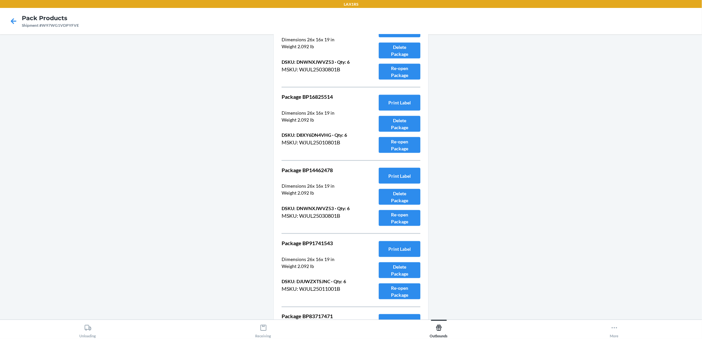
scroll to position [2018, 0]
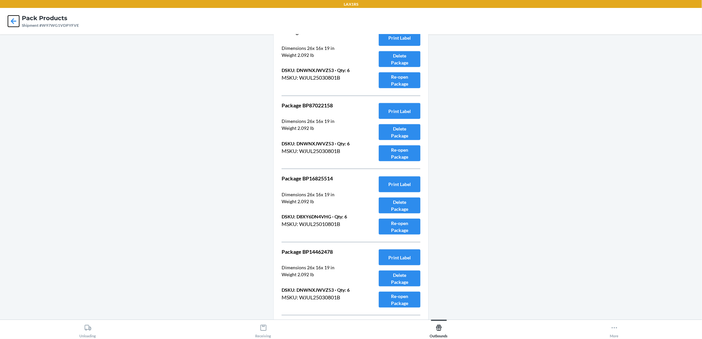
click at [14, 21] on icon at bounding box center [13, 21] width 11 height 11
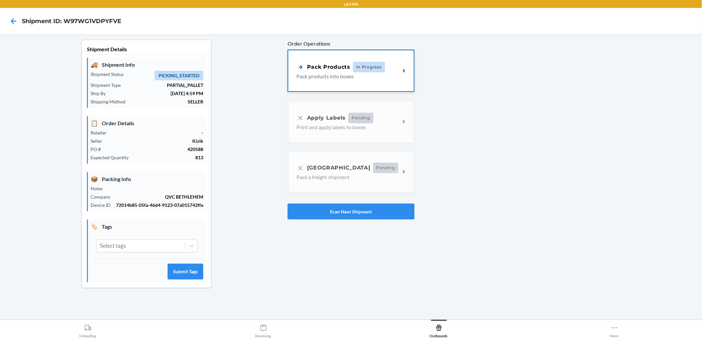
click at [352, 61] on div "Pack Products In Progress Pack products into boxes" at bounding box center [351, 70] width 126 height 41
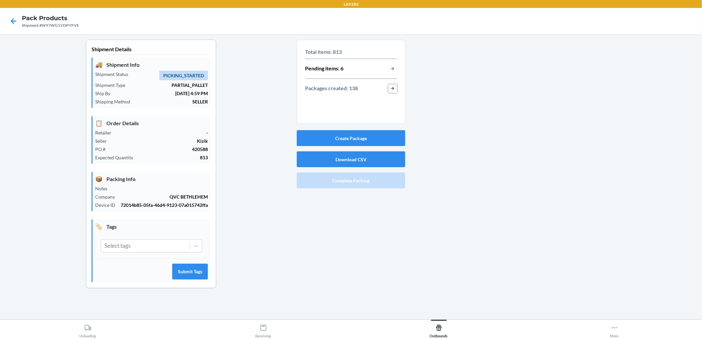
click at [389, 86] on button "button-view-packages-created" at bounding box center [392, 88] width 9 height 9
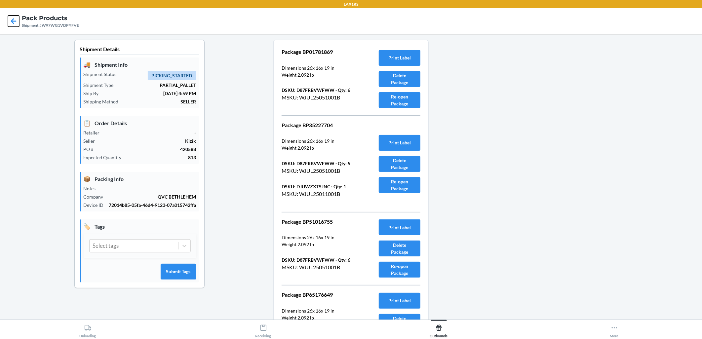
click at [13, 21] on icon at bounding box center [14, 21] width 6 height 6
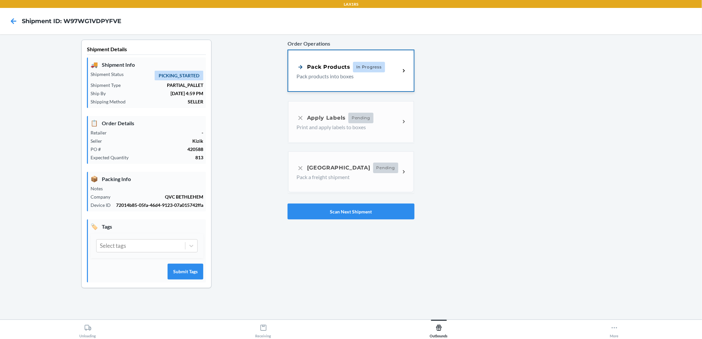
click at [386, 78] on p "Pack products into boxes" at bounding box center [345, 76] width 98 height 8
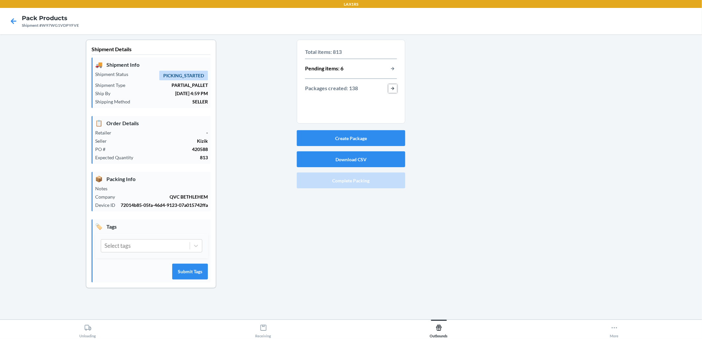
click at [392, 87] on button "button-view-packages-created" at bounding box center [392, 88] width 9 height 9
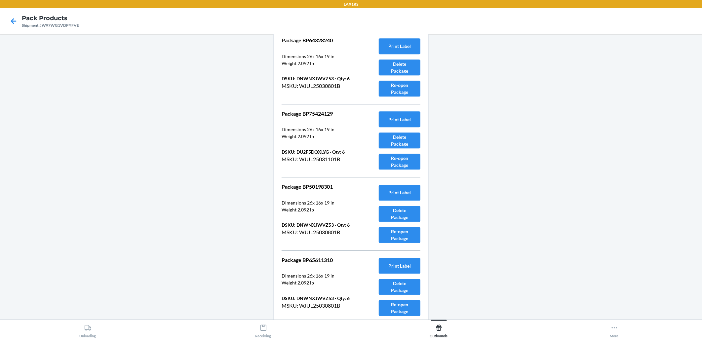
scroll to position [2605, 0]
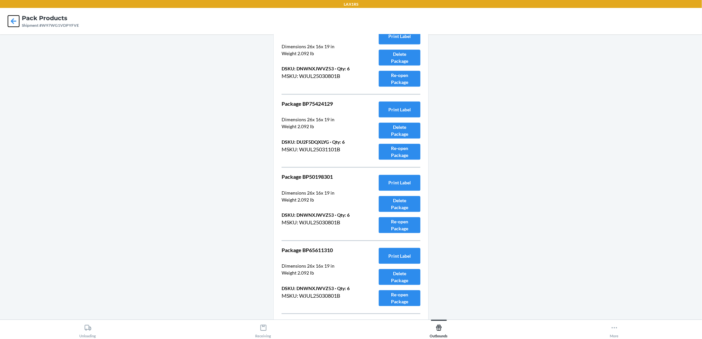
click at [8, 23] on icon at bounding box center [13, 21] width 11 height 11
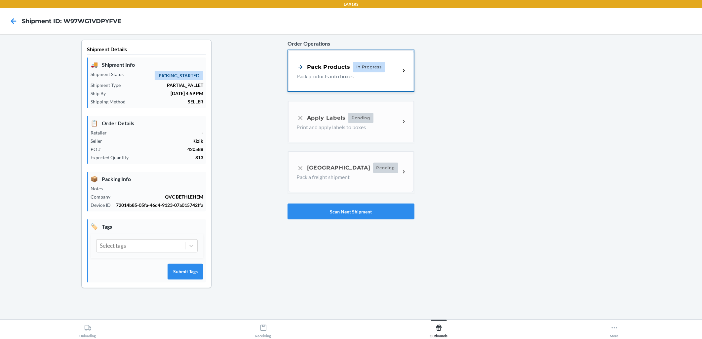
click at [348, 59] on div "Pack Products In Progress Pack products into boxes" at bounding box center [351, 70] width 126 height 41
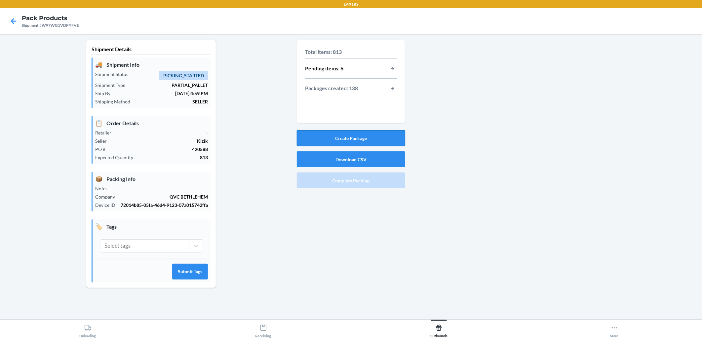
click at [368, 136] on button "Create Package" at bounding box center [351, 138] width 108 height 16
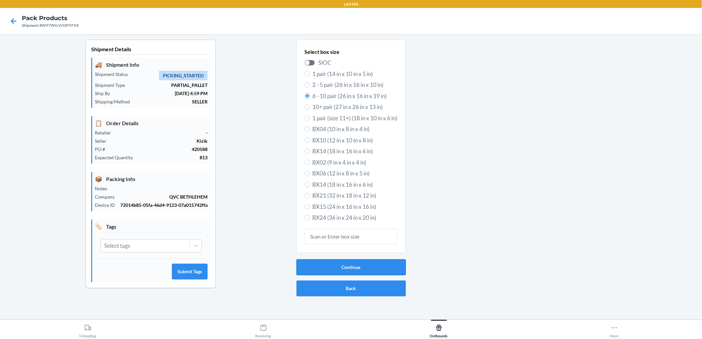
click at [375, 266] on button "Continue" at bounding box center [350, 267] width 109 height 16
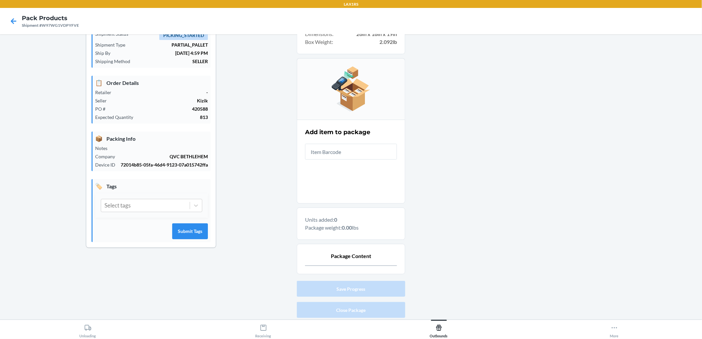
scroll to position [62, 0]
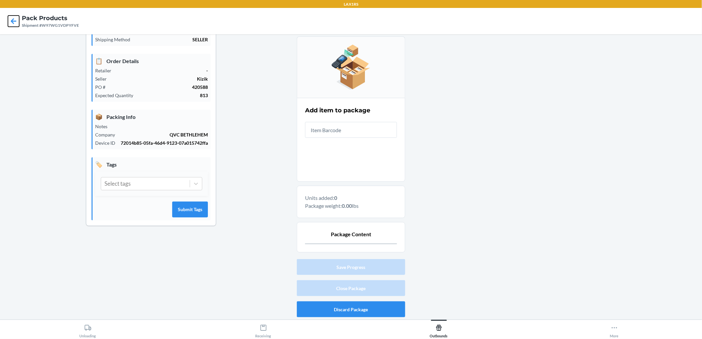
click at [11, 21] on icon at bounding box center [13, 21] width 11 height 11
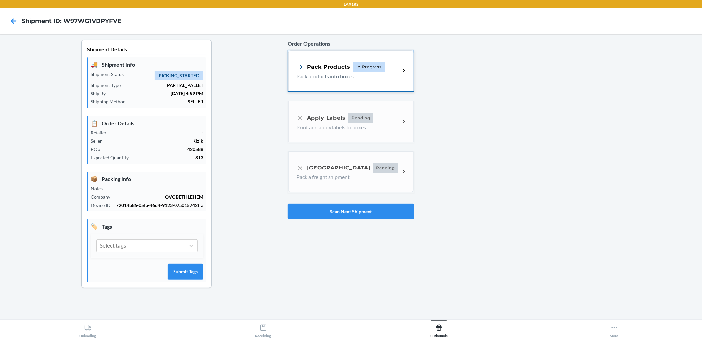
click at [380, 67] on span "In Progress" at bounding box center [369, 67] width 32 height 11
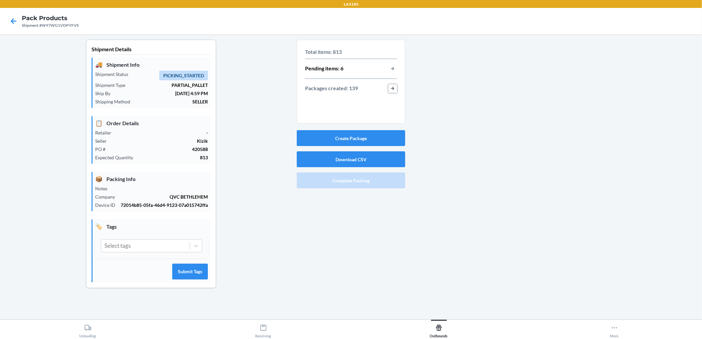
click at [395, 86] on button "button-view-packages-created" at bounding box center [392, 88] width 9 height 9
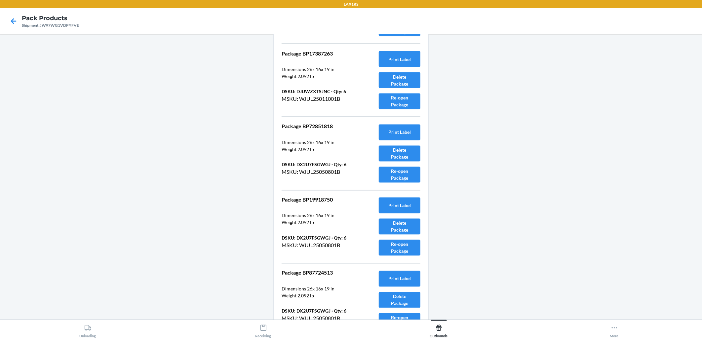
scroll to position [9987, 0]
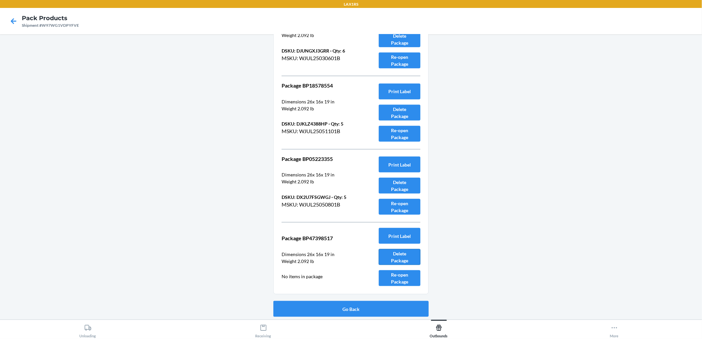
click at [397, 255] on button "Delete Package" at bounding box center [400, 257] width 42 height 16
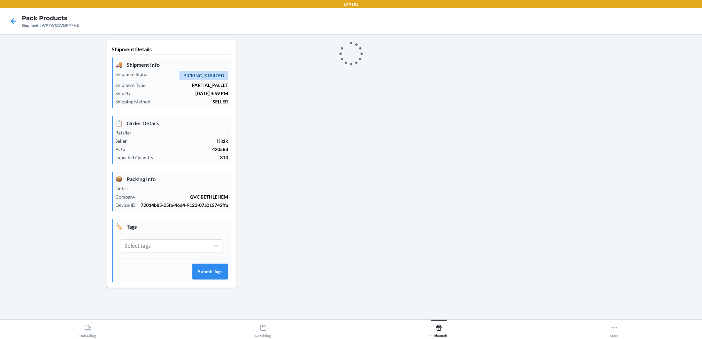
scroll to position [0, 0]
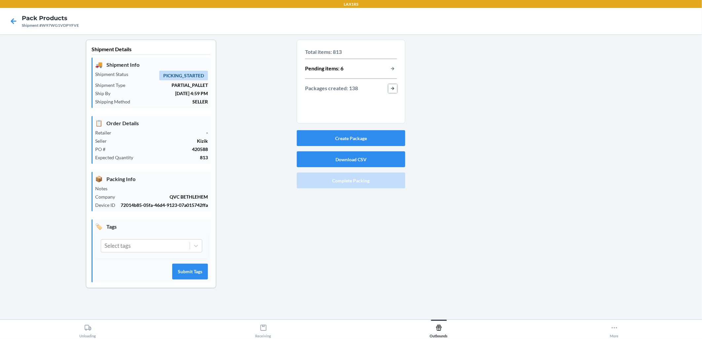
click at [395, 91] on button "button-view-packages-created" at bounding box center [392, 88] width 9 height 9
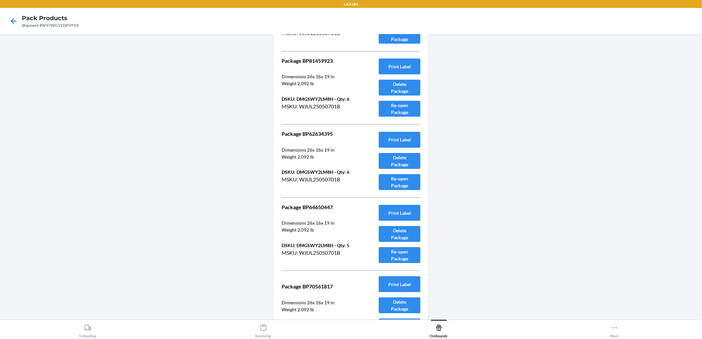
scroll to position [4624, 0]
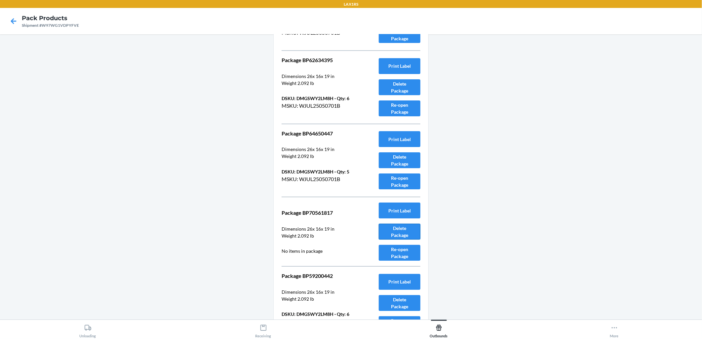
click at [405, 233] on button "Delete Package" at bounding box center [400, 232] width 42 height 16
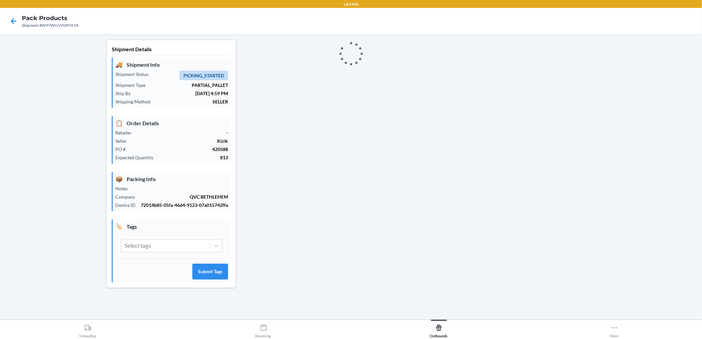
scroll to position [0, 0]
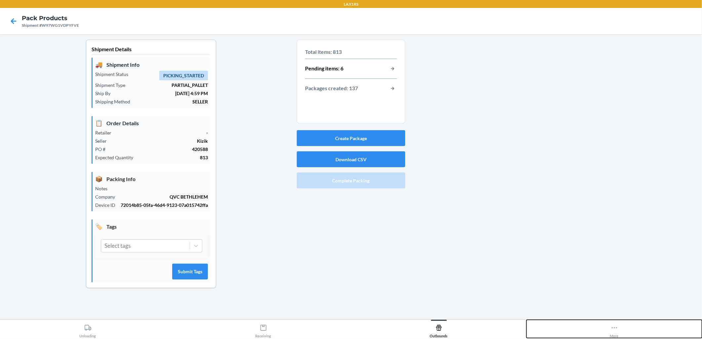
click at [619, 326] on button "More" at bounding box center [613, 329] width 175 height 18
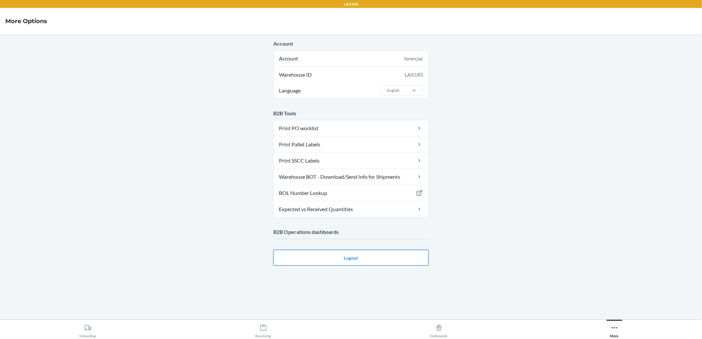
click at [347, 261] on button "Logout" at bounding box center [350, 258] width 155 height 16
